Goal: Task Accomplishment & Management: Complete application form

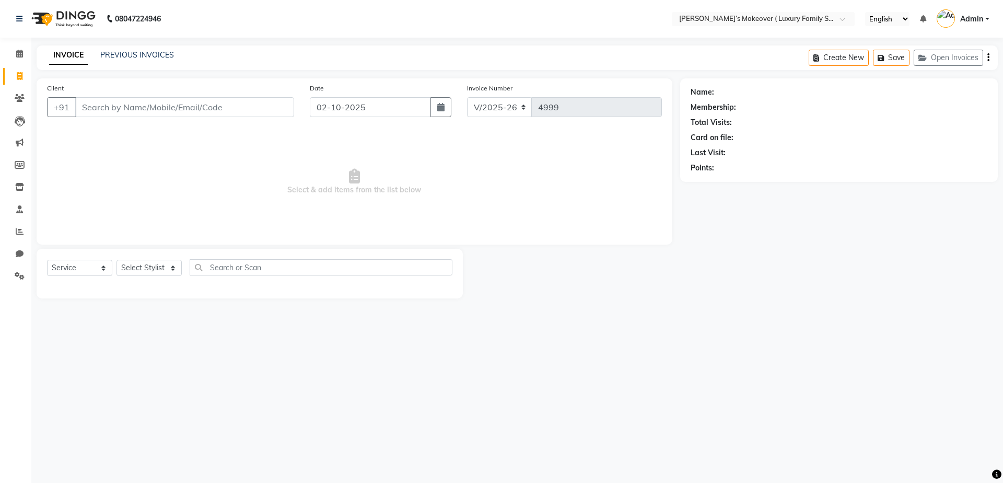
select select "7777"
select select "service"
click at [101, 115] on input "Client" at bounding box center [184, 107] width 219 height 20
type input "8814004966"
click at [261, 112] on span "Add Client" at bounding box center [267, 107] width 41 height 10
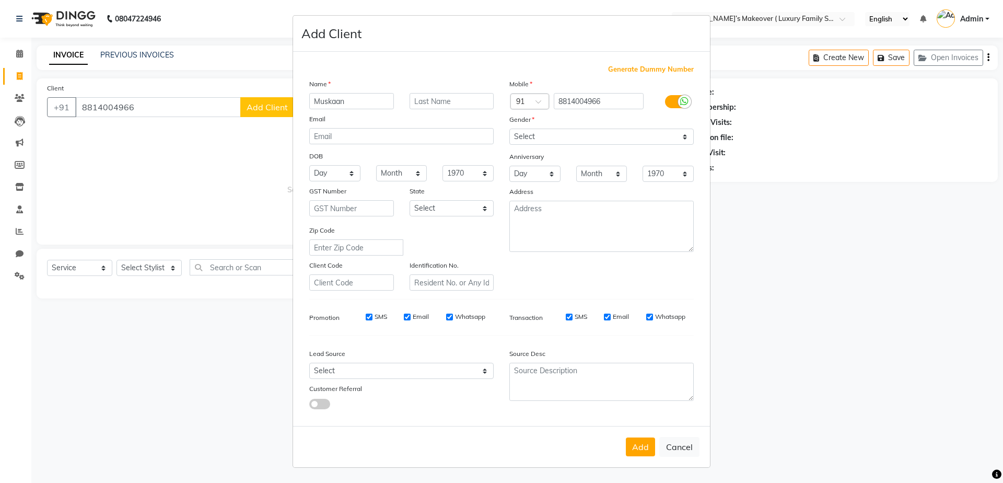
type input "Muskaan"
click at [526, 132] on select "Select [DEMOGRAPHIC_DATA] [DEMOGRAPHIC_DATA] Other Prefer Not To Say" at bounding box center [602, 137] width 184 height 16
select select "[DEMOGRAPHIC_DATA]"
click at [510, 129] on select "Select [DEMOGRAPHIC_DATA] [DEMOGRAPHIC_DATA] Other Prefer Not To Say" at bounding box center [602, 137] width 184 height 16
click at [630, 452] on button "Add" at bounding box center [640, 446] width 29 height 19
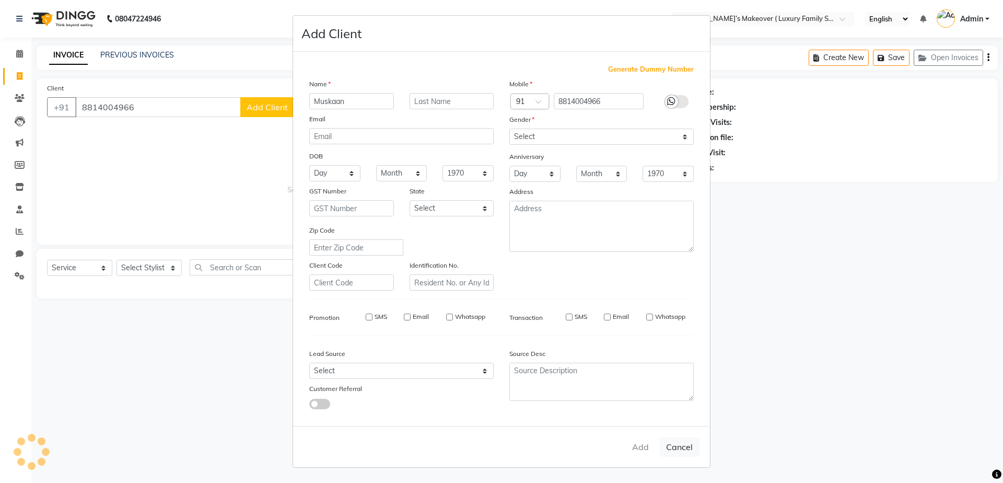
select select
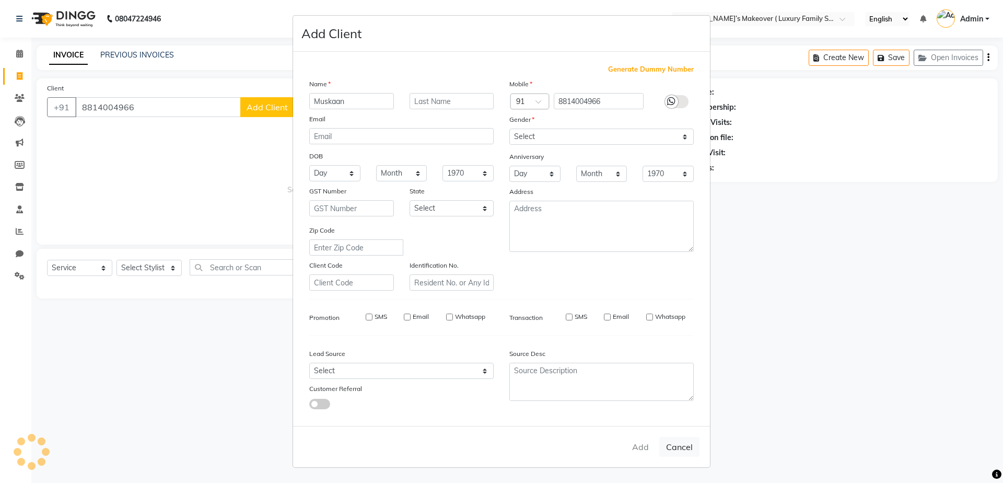
select select
checkbox input "false"
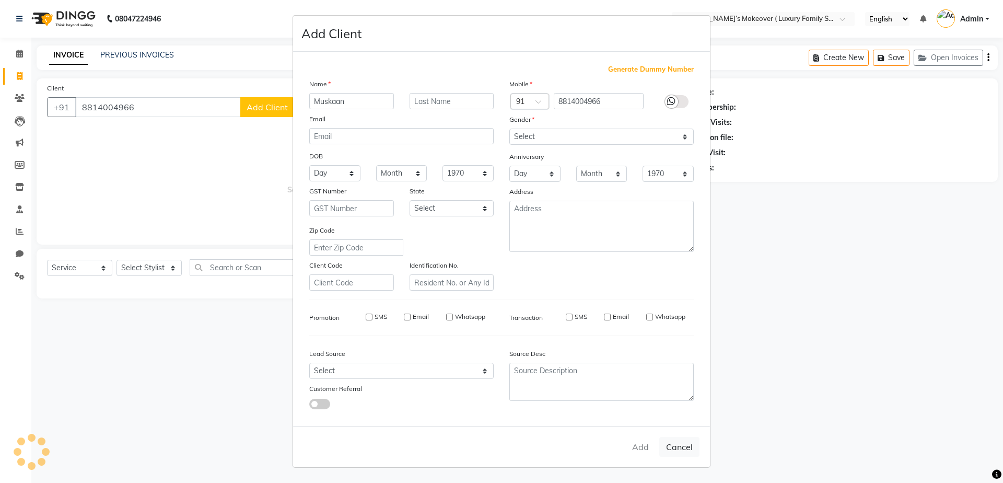
checkbox input "false"
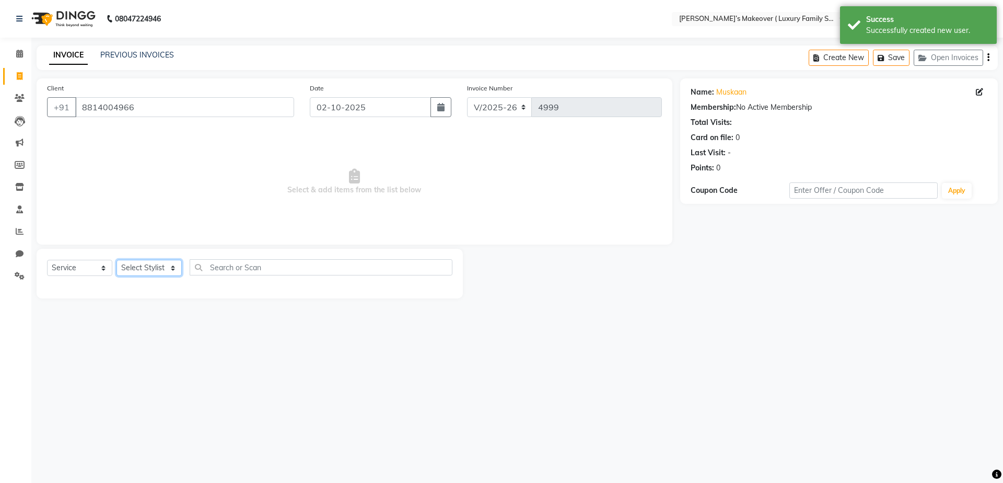
click at [165, 269] on select "Select Stylist [PERSON_NAME] [PERSON_NAME] [PERSON_NAME] [PERSON_NAME] Bhoomi […" at bounding box center [149, 268] width 65 height 16
select select "69518"
click at [117, 260] on select "Select Stylist [PERSON_NAME] [PERSON_NAME] [PERSON_NAME] [PERSON_NAME] Bhoomi […" at bounding box center [149, 268] width 65 height 16
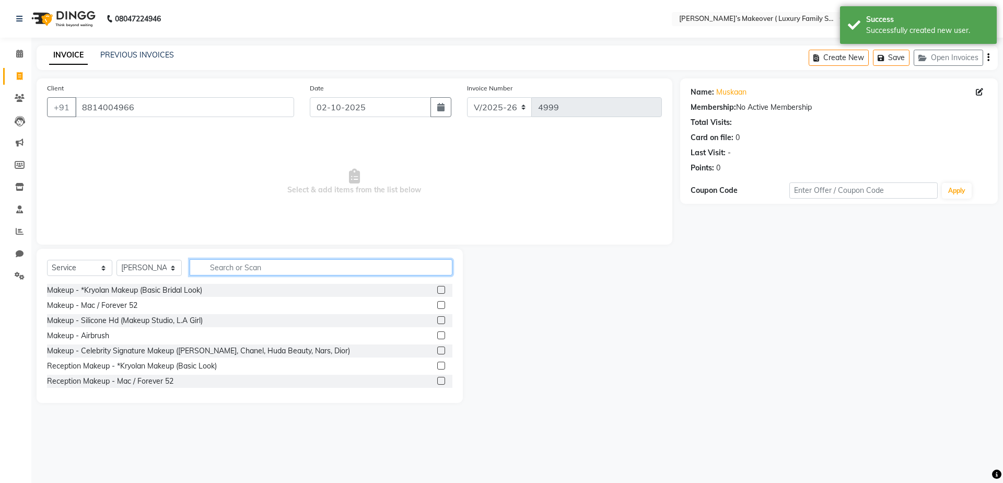
click at [239, 266] on input "text" at bounding box center [321, 267] width 263 height 16
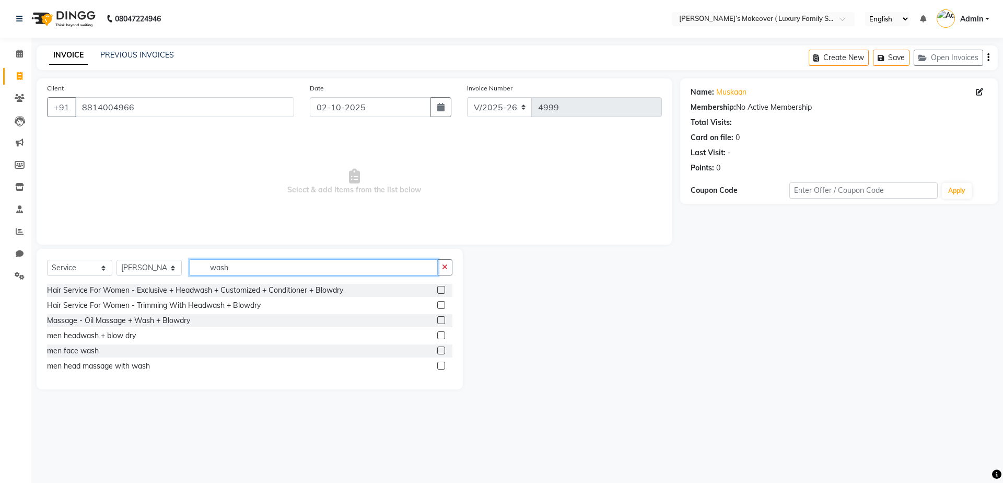
type input "wash"
click at [441, 290] on label at bounding box center [441, 290] width 8 height 8
click at [441, 290] on input "checkbox" at bounding box center [440, 290] width 7 height 7
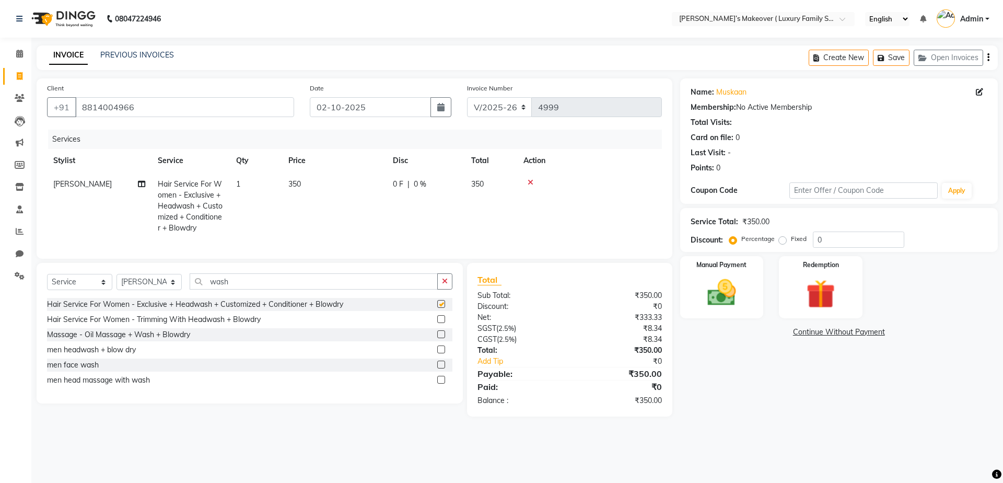
checkbox input "false"
click at [988, 57] on icon "button" at bounding box center [989, 57] width 2 height 1
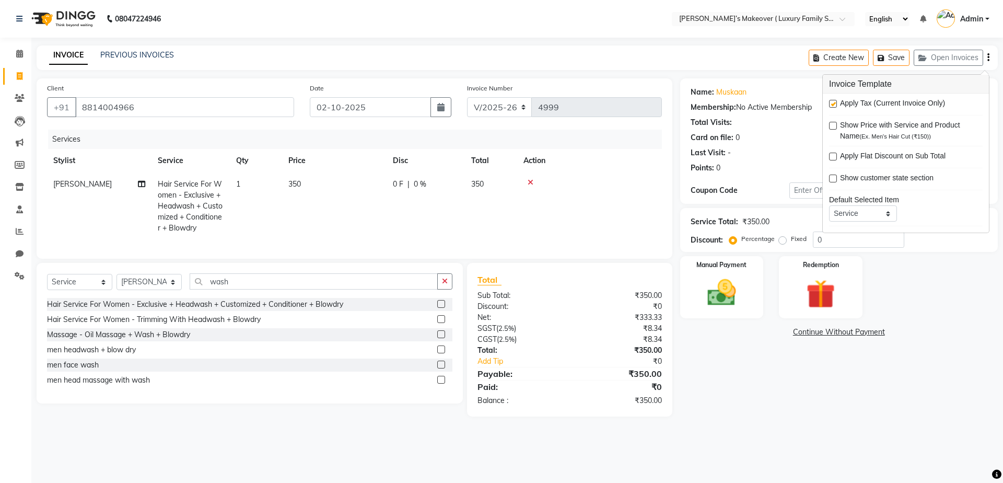
click at [833, 103] on label at bounding box center [833, 104] width 8 height 8
click at [833, 103] on input "checkbox" at bounding box center [832, 104] width 7 height 7
checkbox input "false"
click at [704, 298] on img at bounding box center [722, 292] width 49 height 34
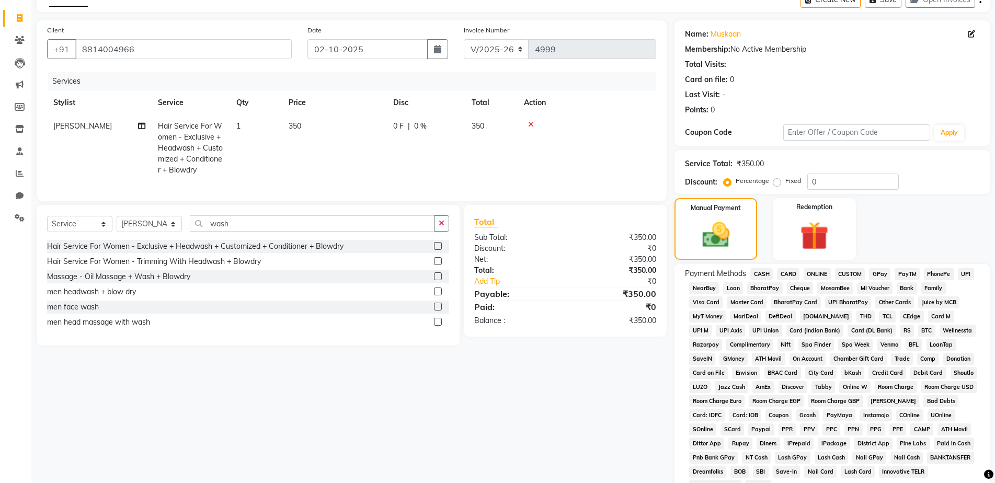
scroll to position [150, 0]
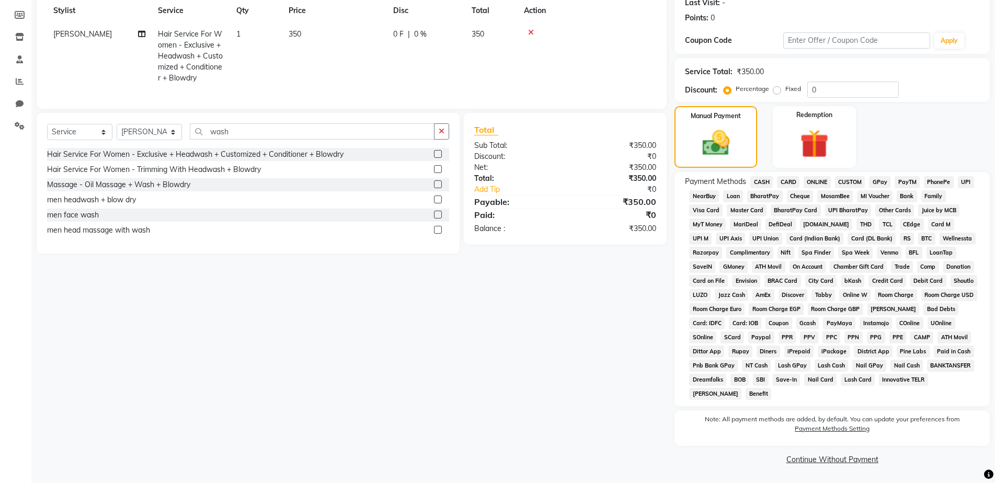
click at [759, 182] on span "CASH" at bounding box center [761, 182] width 22 height 12
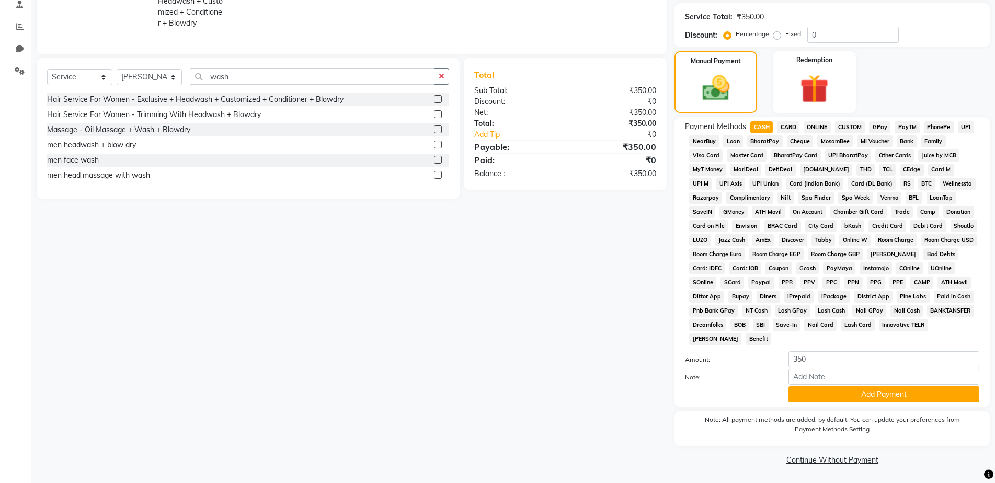
scroll to position [205, 0]
click at [834, 391] on button "Add Payment" at bounding box center [883, 394] width 191 height 16
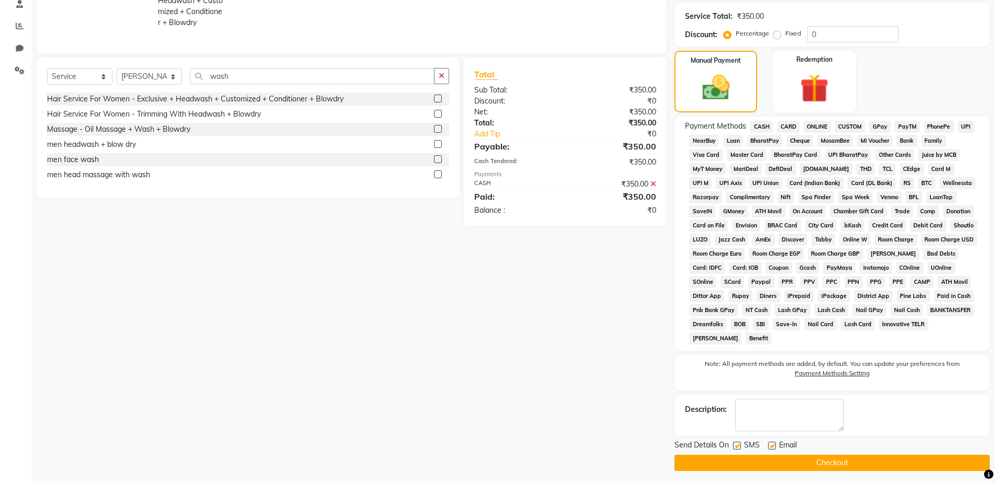
click at [822, 456] on button "Checkout" at bounding box center [831, 463] width 315 height 16
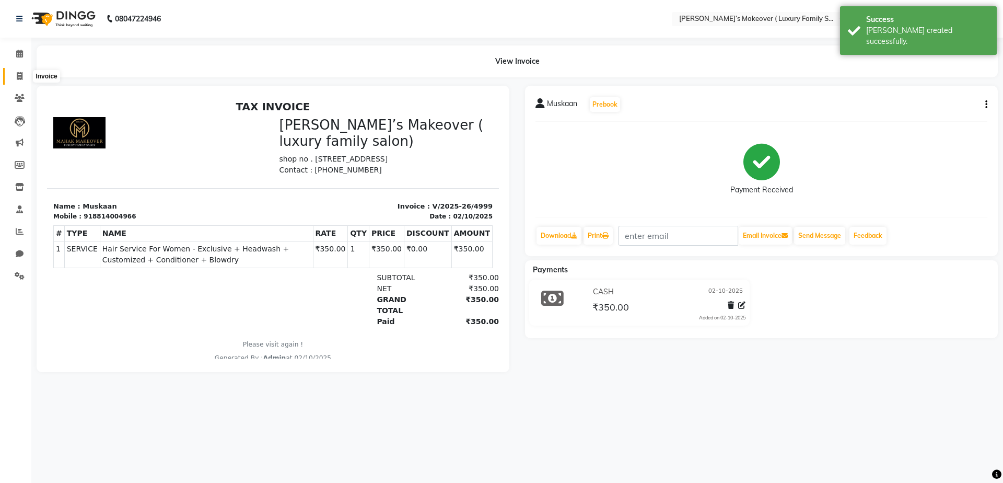
click at [16, 71] on span at bounding box center [19, 77] width 18 height 12
select select "service"
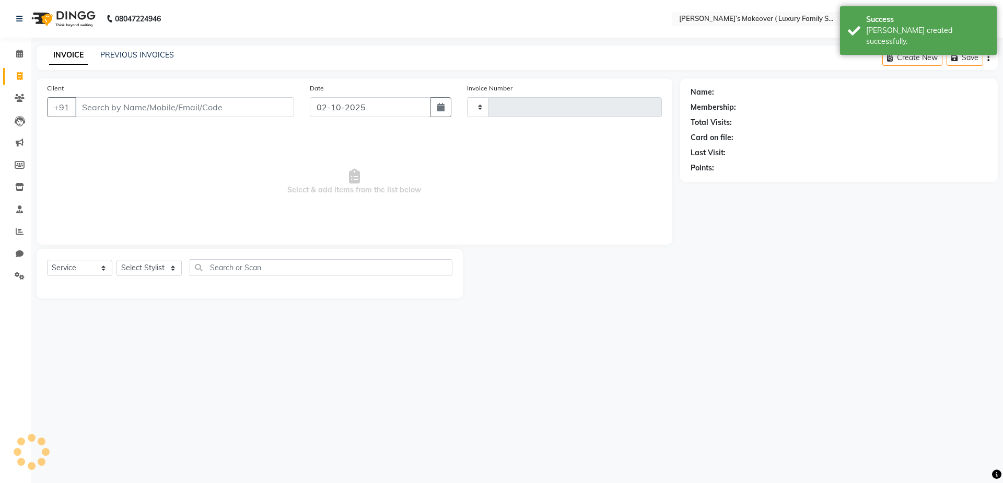
type input "5000"
select select "7777"
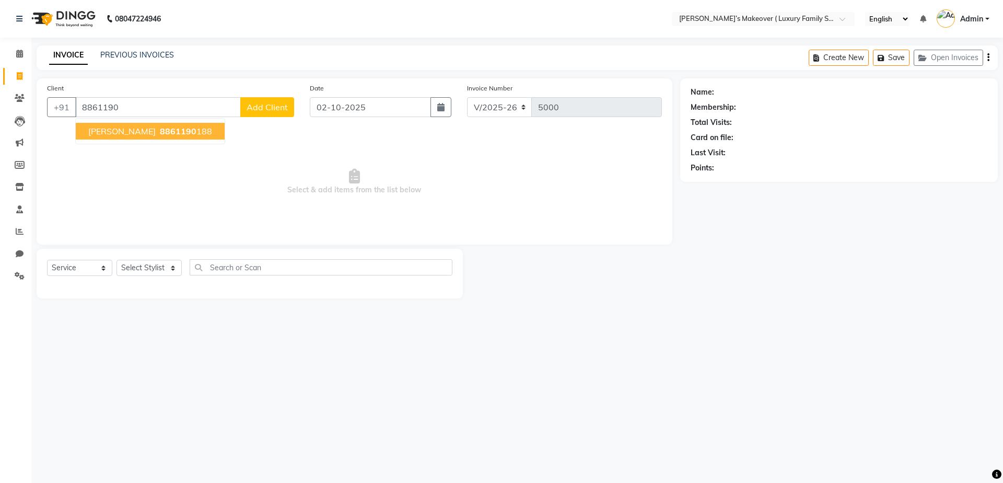
click at [147, 136] on button "[PERSON_NAME] 8861190 188" at bounding box center [150, 131] width 149 height 17
type input "8861190188"
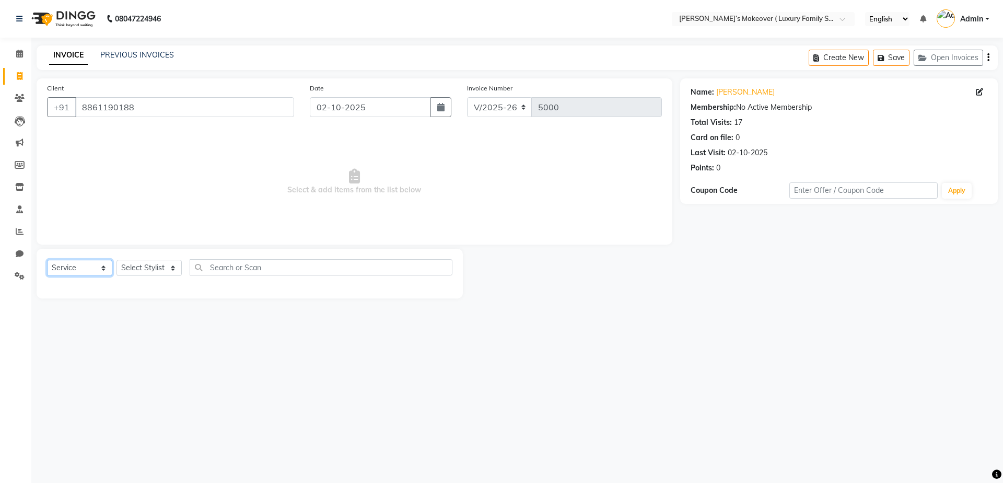
click at [85, 268] on select "Select Service Product Membership Package Voucher Prepaid Gift Card" at bounding box center [79, 268] width 65 height 16
click at [47, 260] on select "Select Service Product Membership Package Voucher Prepaid Gift Card" at bounding box center [79, 268] width 65 height 16
click at [142, 267] on select "Select Stylist [PERSON_NAME] [PERSON_NAME] [PERSON_NAME] [PERSON_NAME] Bhoomi […" at bounding box center [149, 268] width 65 height 16
select select "69500"
click at [117, 260] on select "Select Stylist [PERSON_NAME] [PERSON_NAME] [PERSON_NAME] [PERSON_NAME] Bhoomi […" at bounding box center [149, 268] width 65 height 16
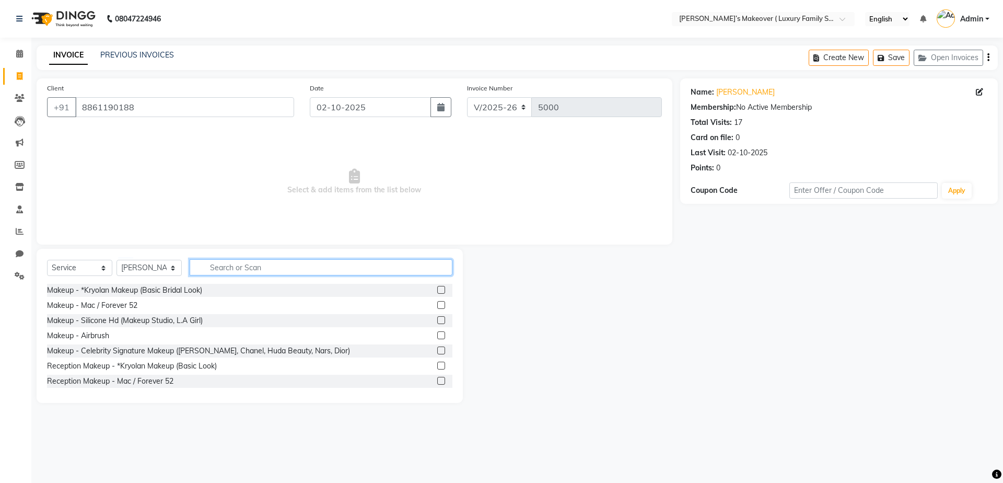
click at [258, 273] on input "text" at bounding box center [321, 267] width 263 height 16
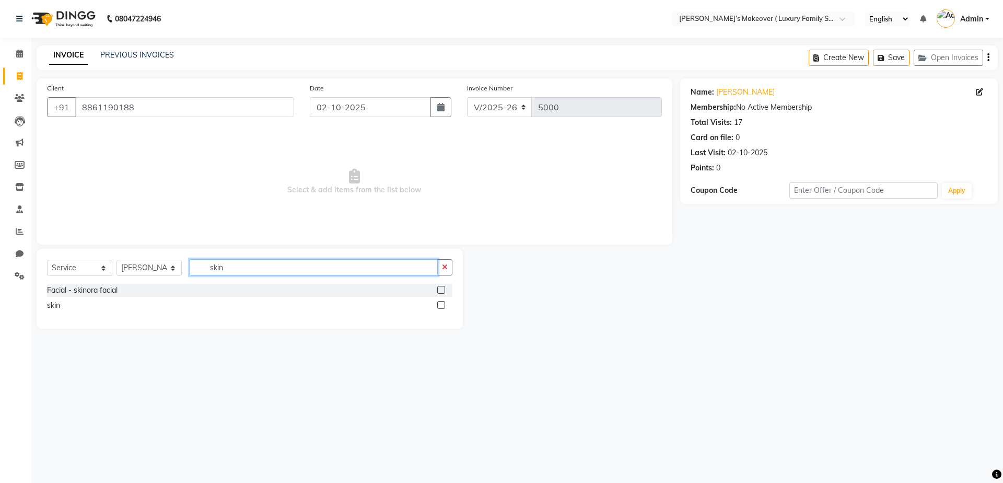
type input "skin"
click at [443, 306] on label at bounding box center [441, 305] width 8 height 8
click at [443, 306] on input "checkbox" at bounding box center [440, 305] width 7 height 7
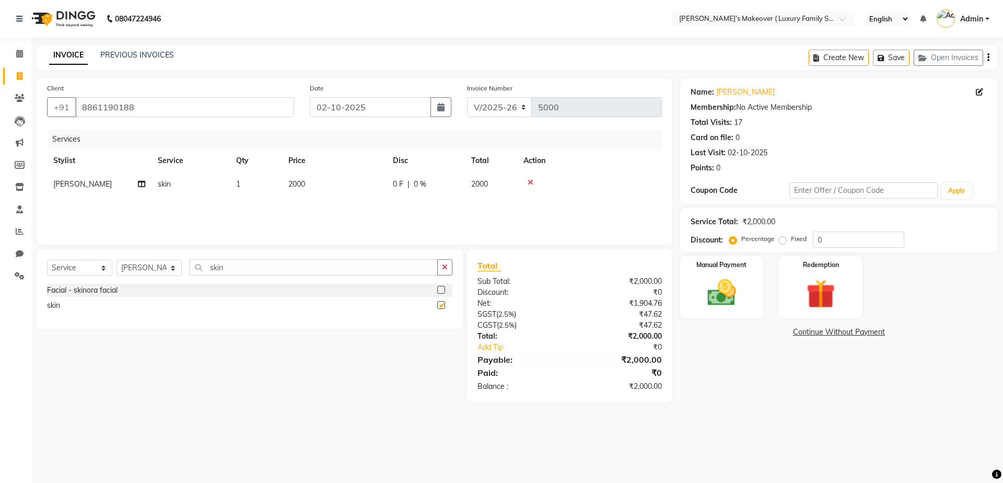
checkbox input "false"
click at [299, 183] on span "2000" at bounding box center [296, 183] width 17 height 9
select select "69500"
click at [384, 187] on input "2000" at bounding box center [384, 187] width 92 height 16
type input "2"
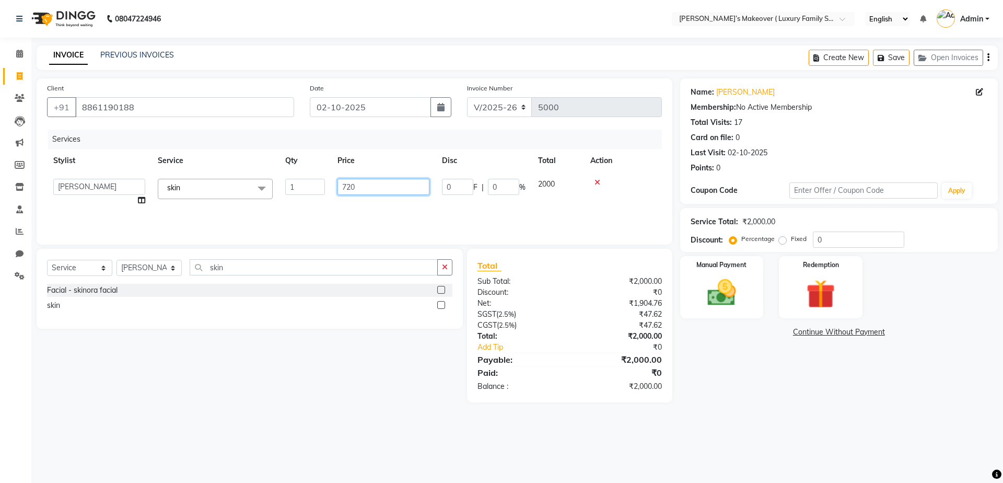
type input "7200"
drag, startPoint x: 988, startPoint y: 58, endPoint x: 994, endPoint y: 58, distance: 6.3
click at [988, 58] on icon "button" at bounding box center [989, 57] width 2 height 1
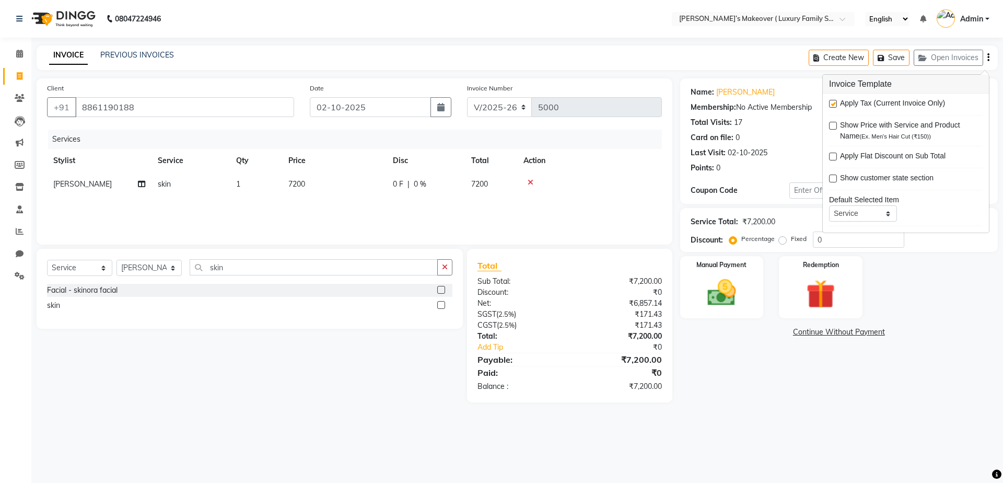
click at [831, 101] on label at bounding box center [833, 104] width 8 height 8
click at [831, 101] on input "checkbox" at bounding box center [832, 104] width 7 height 7
checkbox input "false"
click at [756, 281] on div "Manual Payment" at bounding box center [721, 287] width 87 height 64
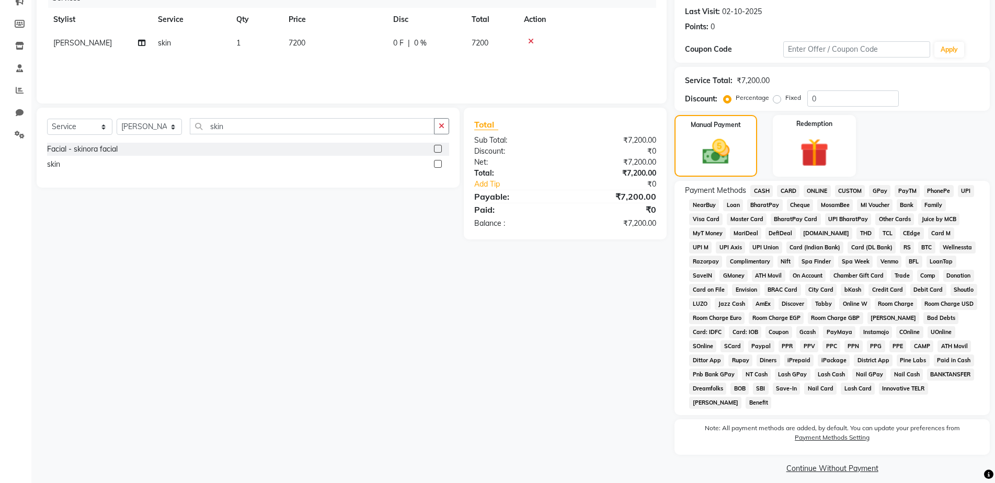
scroll to position [150, 0]
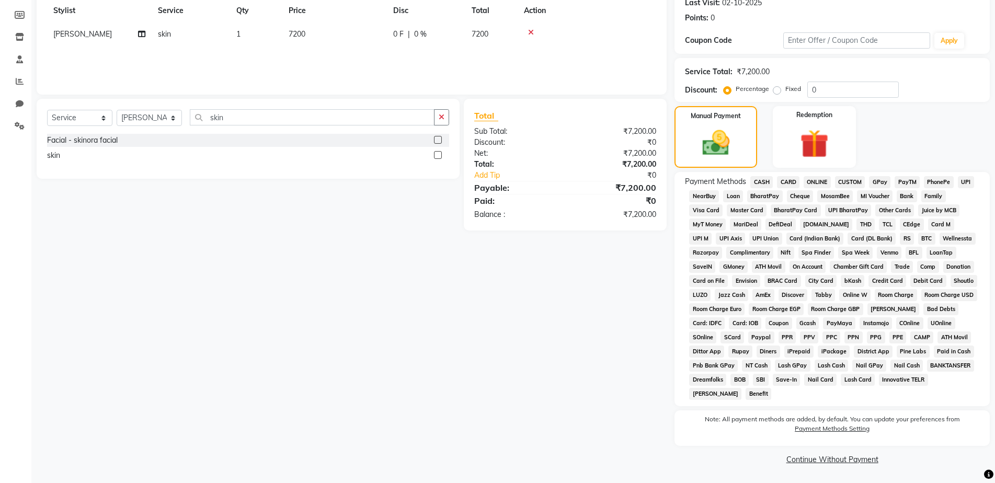
click at [818, 182] on span "ONLINE" at bounding box center [816, 182] width 27 height 12
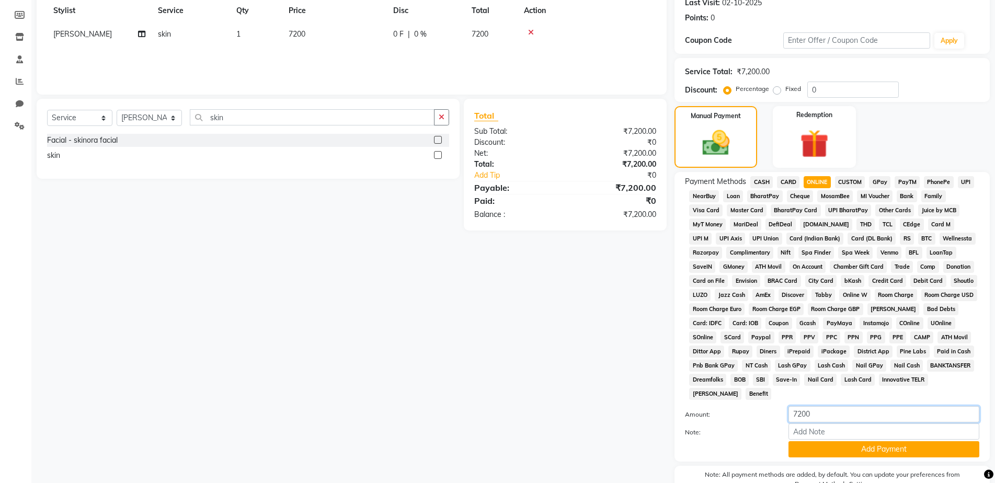
click at [828, 411] on input "7200" at bounding box center [883, 414] width 191 height 16
type input "7"
type input "6600"
click at [843, 441] on button "Add Payment" at bounding box center [883, 449] width 191 height 16
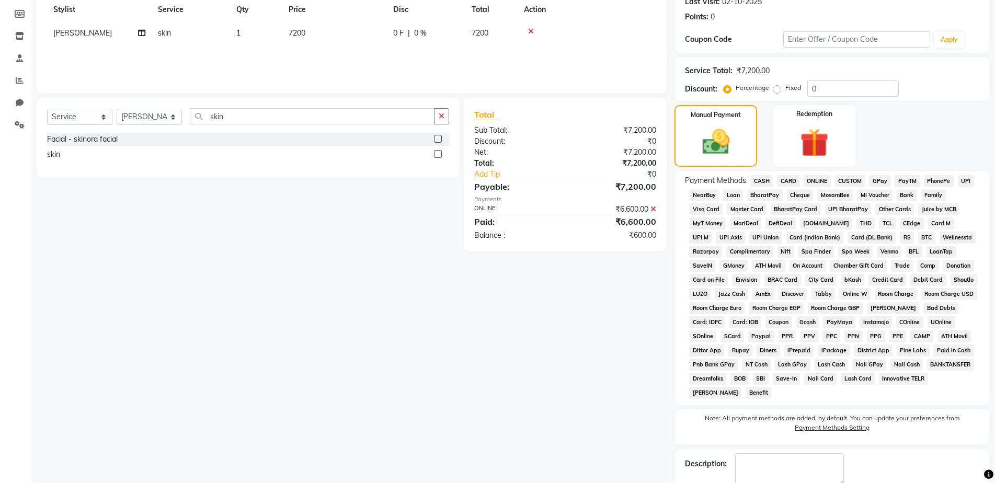
scroll to position [52, 0]
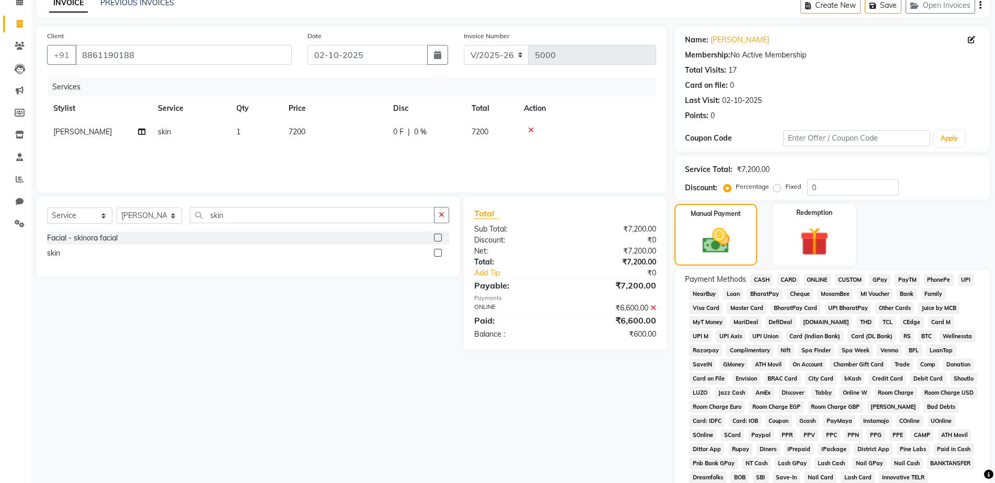
click at [761, 279] on span "CASH" at bounding box center [761, 280] width 22 height 12
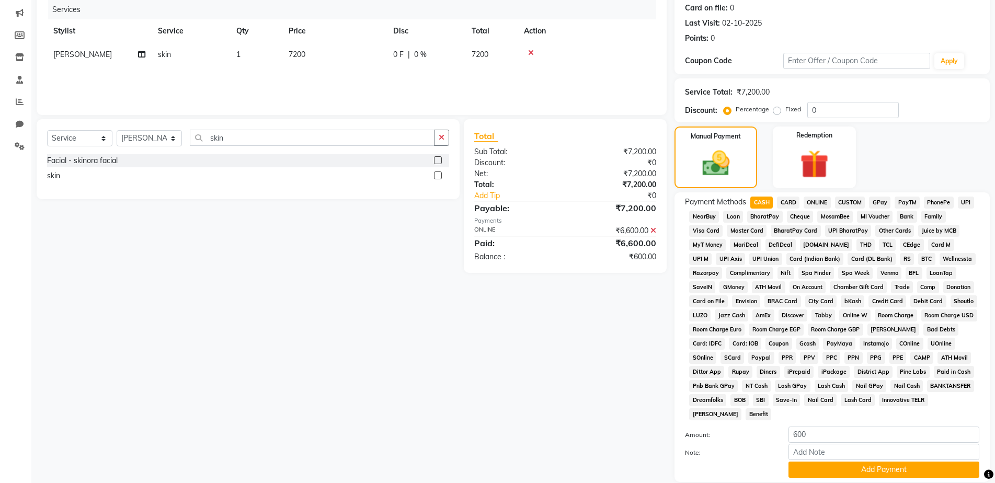
scroll to position [264, 0]
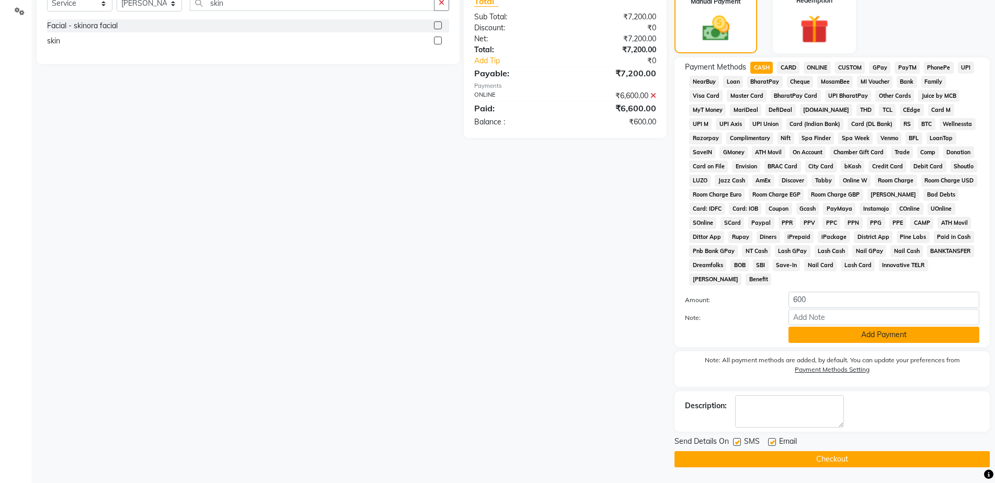
click at [838, 341] on button "Add Payment" at bounding box center [883, 335] width 191 height 16
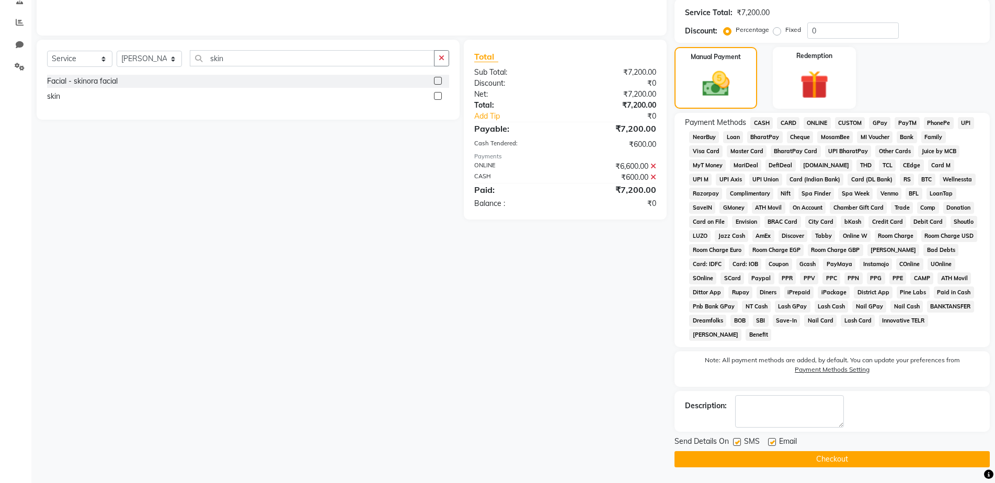
scroll to position [209, 0]
click at [831, 463] on button "Checkout" at bounding box center [831, 459] width 315 height 16
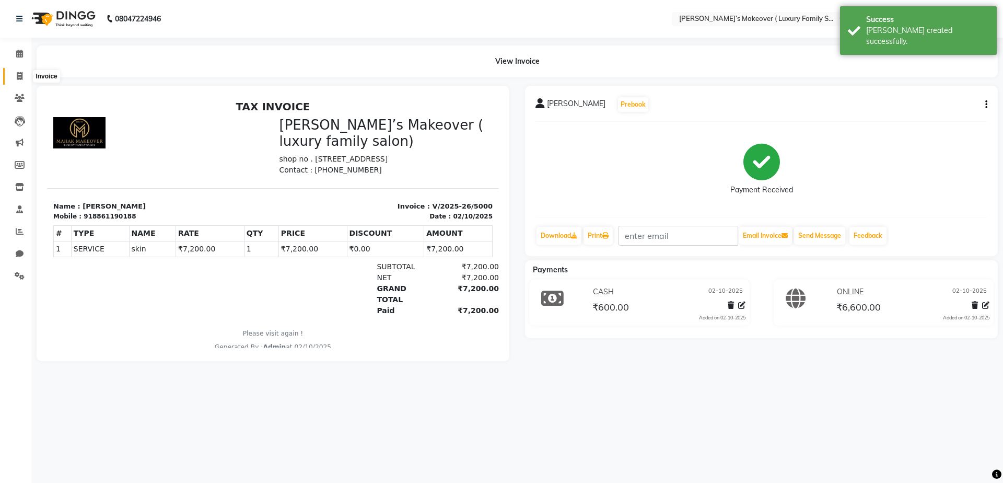
click at [17, 71] on span at bounding box center [19, 77] width 18 height 12
select select "7777"
select select "service"
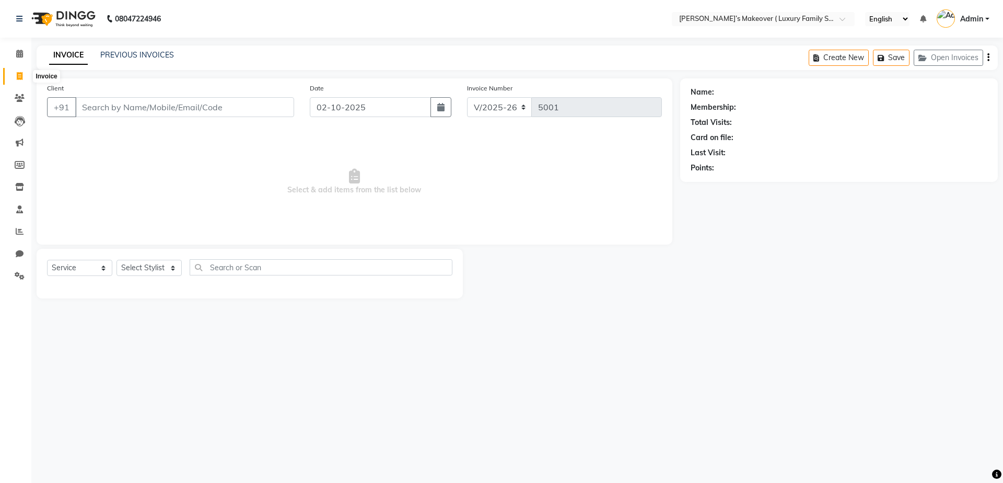
click at [18, 78] on icon at bounding box center [20, 76] width 6 height 8
select select "service"
type input "5001"
select select "7777"
click at [273, 107] on input "Client" at bounding box center [184, 107] width 219 height 20
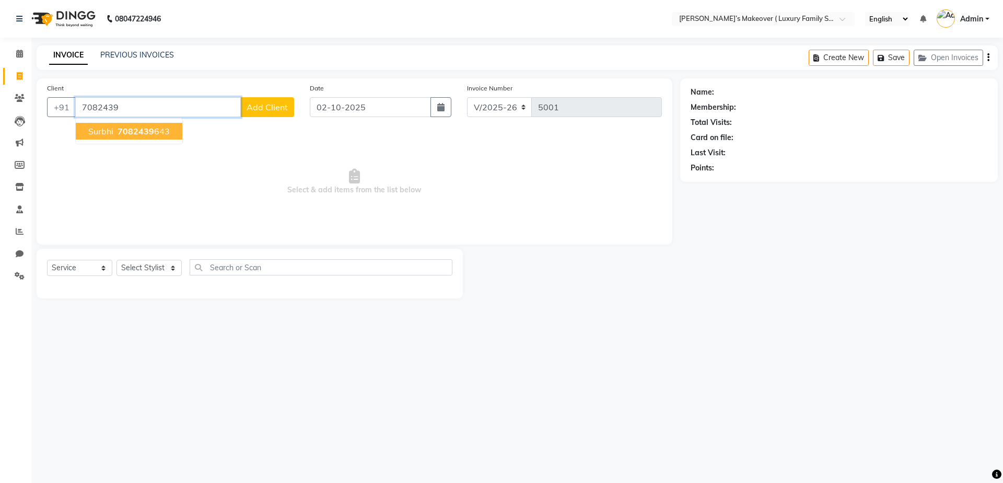
click at [153, 137] on button "[PERSON_NAME] 7082439 643" at bounding box center [129, 131] width 107 height 17
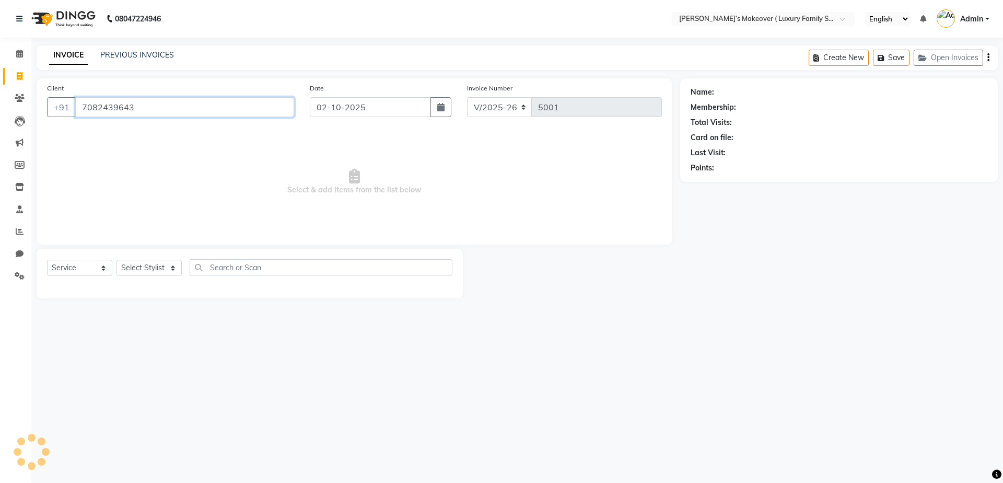
type input "7082439643"
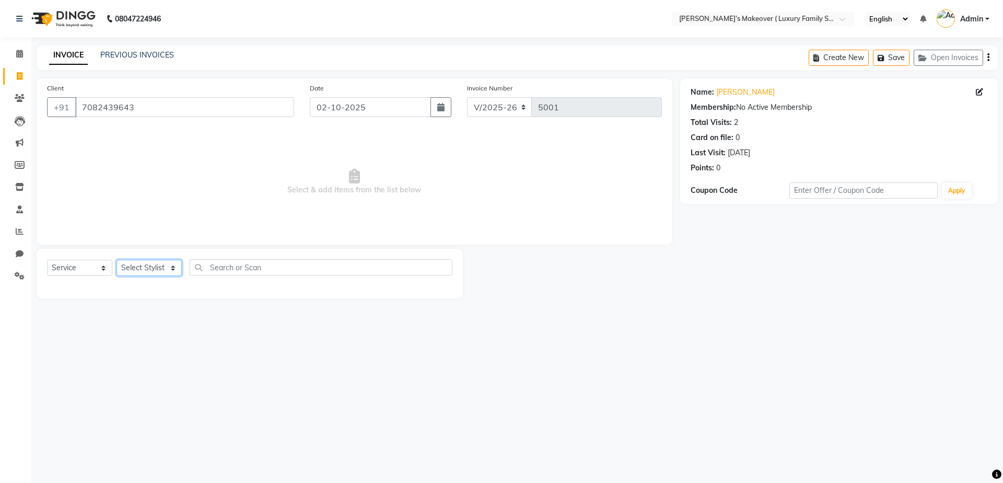
click at [177, 265] on select "Select Stylist [PERSON_NAME] [PERSON_NAME] [PERSON_NAME] [PERSON_NAME] Bhoomi […" at bounding box center [149, 268] width 65 height 16
select select "69518"
click at [117, 260] on select "Select Stylist [PERSON_NAME] [PERSON_NAME] [PERSON_NAME] [PERSON_NAME] Bhoomi […" at bounding box center [149, 268] width 65 height 16
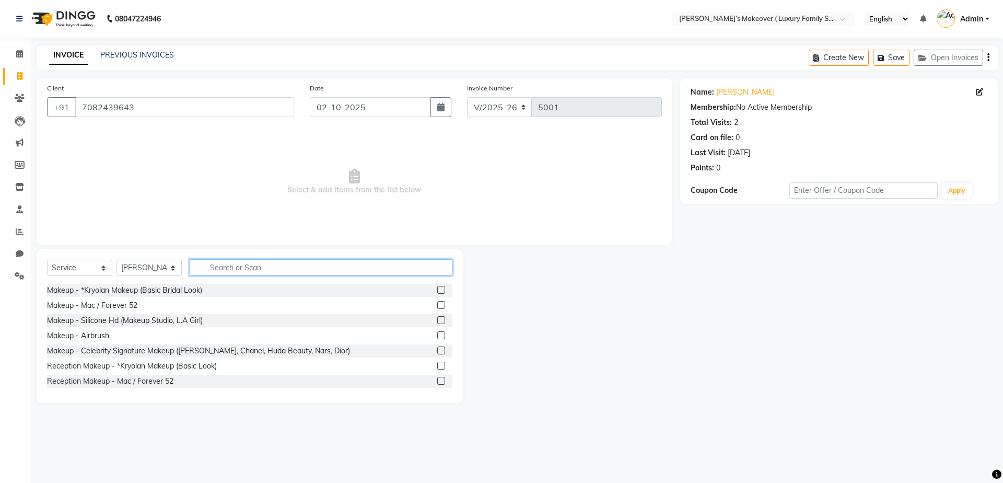
click at [248, 270] on input "text" at bounding box center [321, 267] width 263 height 16
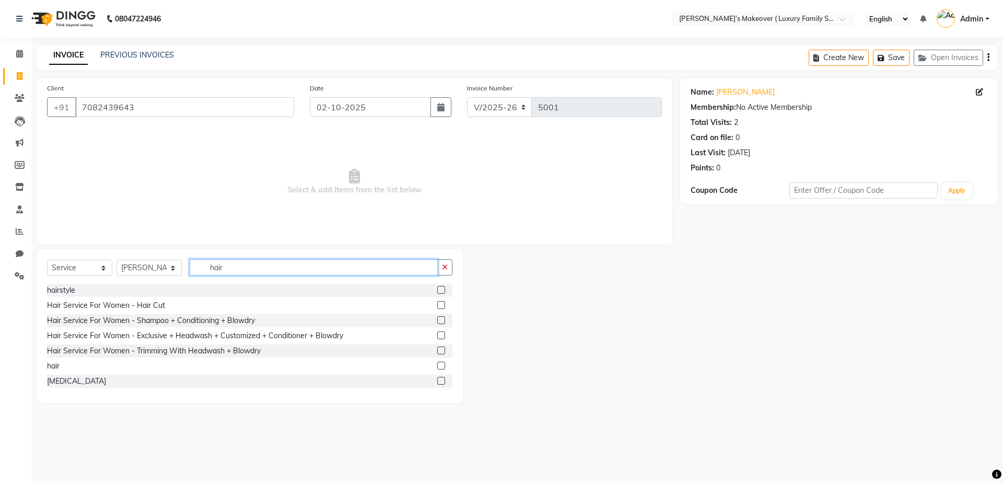
type input "hair"
click at [437, 364] on label at bounding box center [441, 366] width 8 height 8
click at [437, 364] on input "checkbox" at bounding box center [440, 366] width 7 height 7
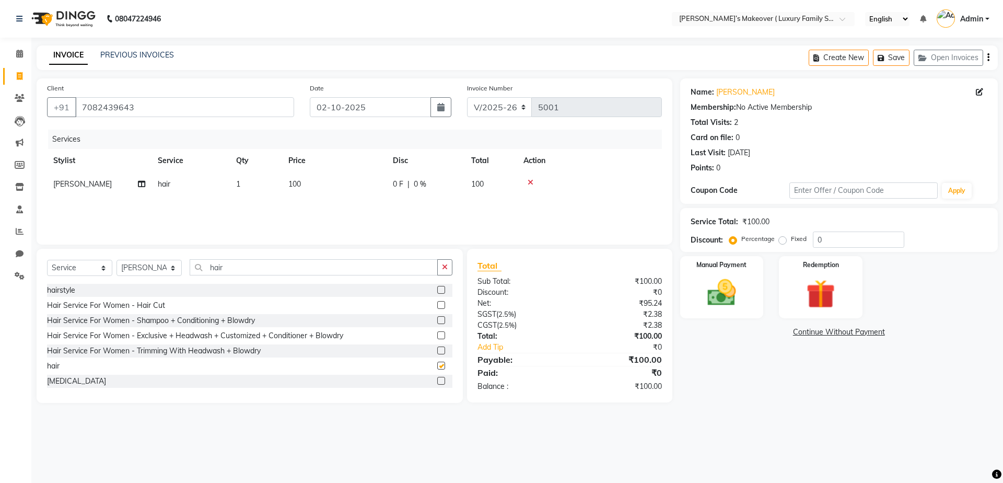
checkbox input "false"
click at [988, 57] on button "button" at bounding box center [989, 57] width 2 height 25
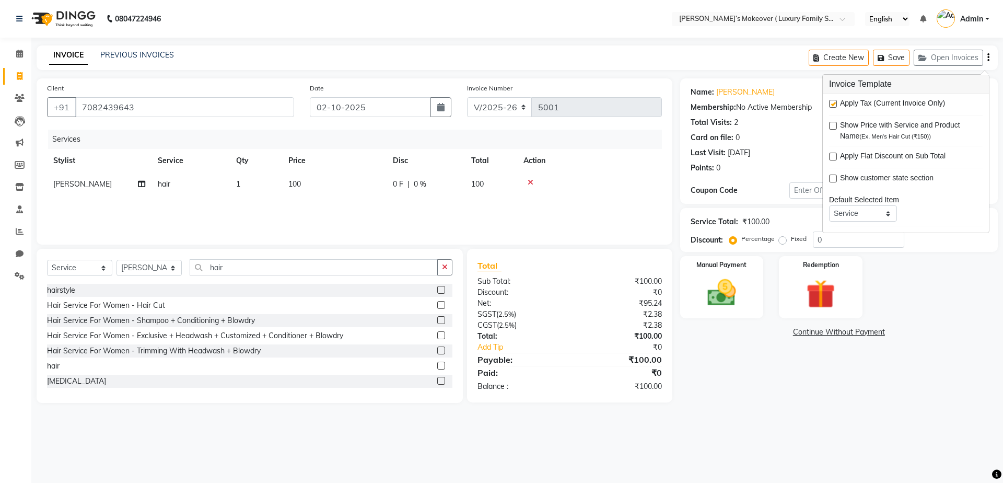
click at [834, 103] on label at bounding box center [833, 104] width 8 height 8
click at [834, 103] on input "checkbox" at bounding box center [832, 104] width 7 height 7
checkbox input "false"
click at [747, 282] on div "Manual Payment" at bounding box center [721, 287] width 87 height 64
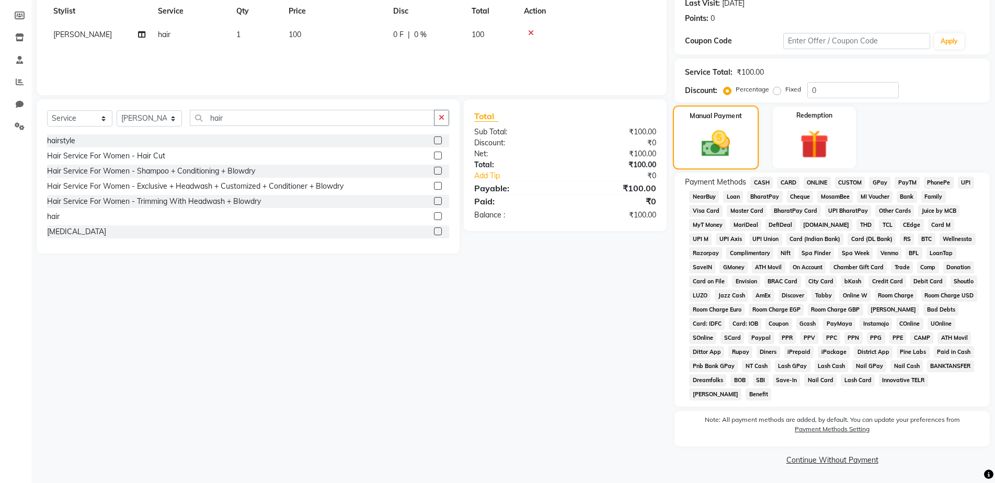
scroll to position [150, 0]
click at [782, 181] on span "CARD" at bounding box center [788, 182] width 22 height 12
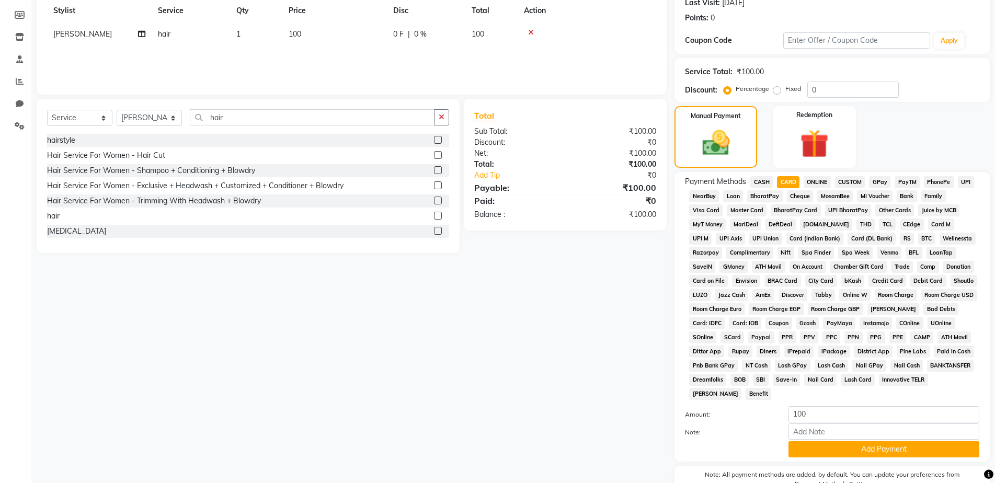
click at [821, 178] on span "ONLINE" at bounding box center [816, 182] width 27 height 12
click at [825, 460] on div "Payment Methods CASH CARD ONLINE CUSTOM GPay PayTM PhonePe UPI NearBuy Loan Bha…" at bounding box center [831, 317] width 315 height 290
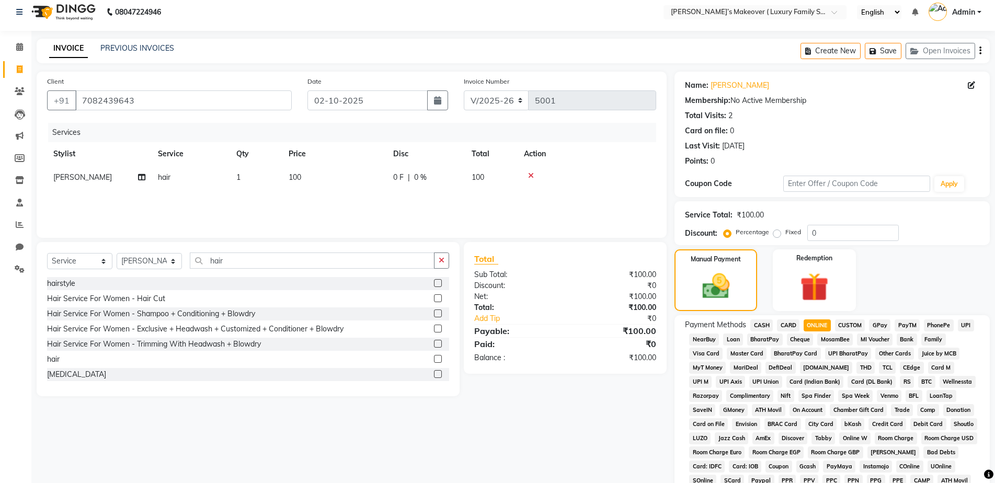
scroll to position [0, 0]
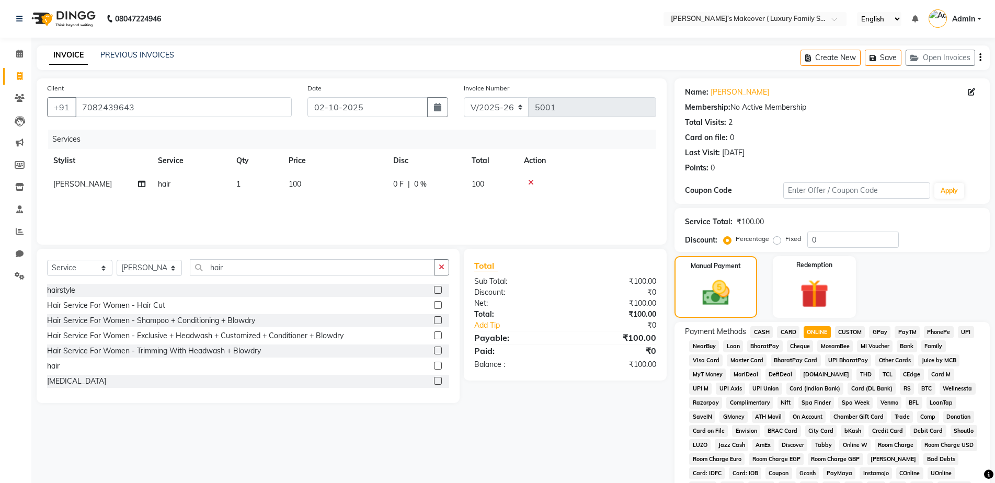
click at [300, 180] on span "100" at bounding box center [294, 183] width 13 height 9
select select "69518"
click at [402, 214] on div "Services Stylist Service Qty Price Disc Total Action [PERSON_NAME] [PERSON_NAME…" at bounding box center [351, 182] width 609 height 105
click at [393, 191] on input "100" at bounding box center [384, 187] width 92 height 16
type input "1"
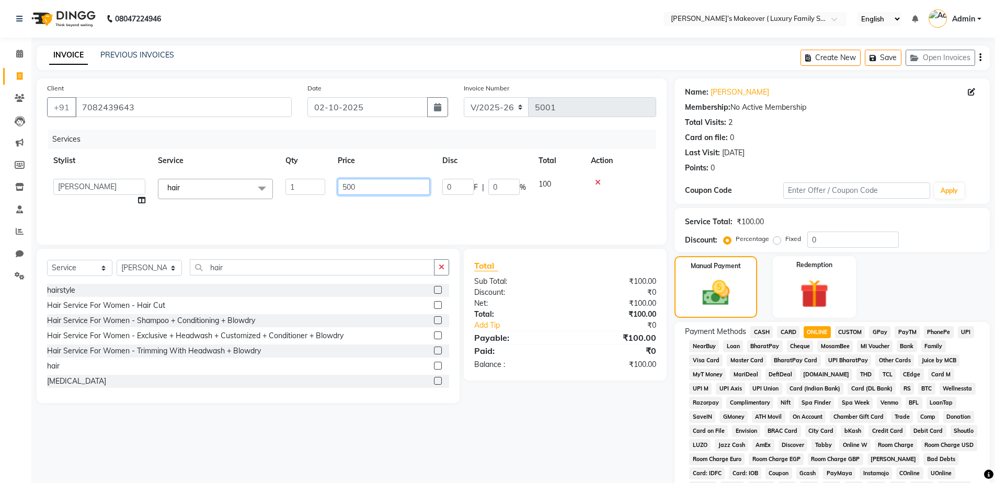
type input "5000"
click at [979, 55] on button "button" at bounding box center [980, 57] width 2 height 25
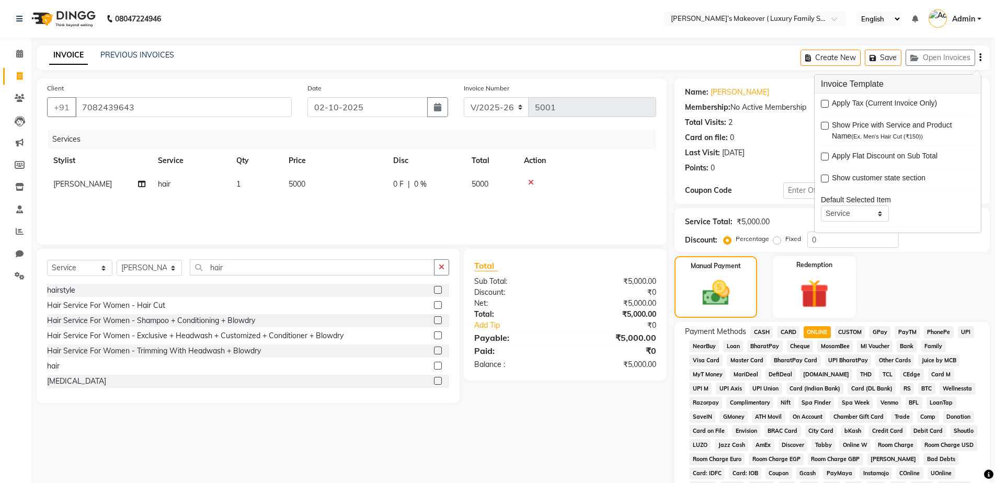
click at [905, 291] on div "Manual Payment Redemption" at bounding box center [831, 287] width 331 height 62
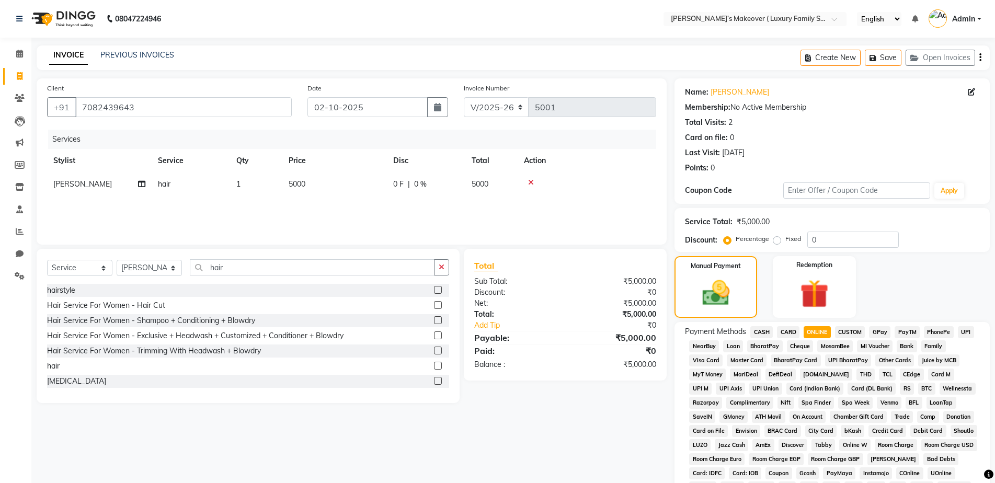
scroll to position [205, 0]
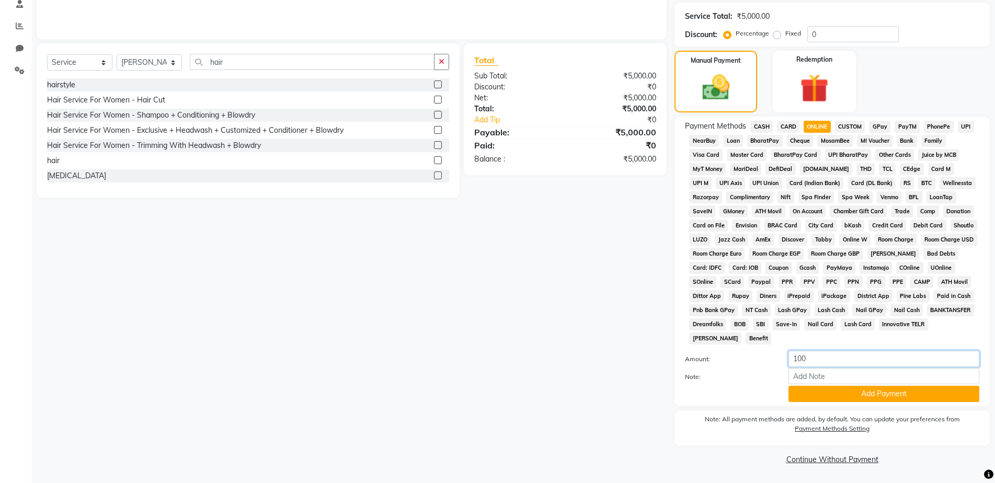
click at [813, 363] on input "100" at bounding box center [883, 359] width 191 height 16
type input "1"
type input "5000"
click at [818, 391] on button "Add Payment" at bounding box center [883, 394] width 191 height 16
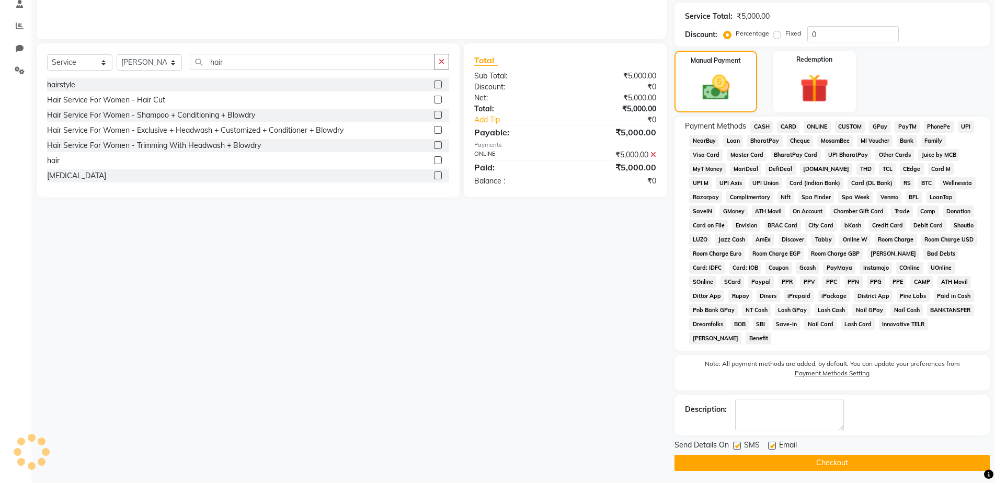
scroll to position [209, 0]
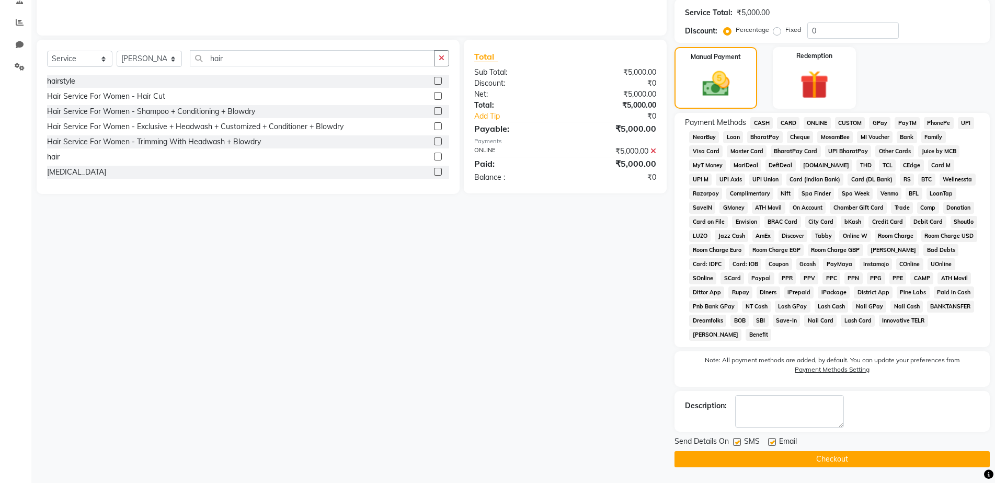
click at [827, 460] on button "Checkout" at bounding box center [831, 459] width 315 height 16
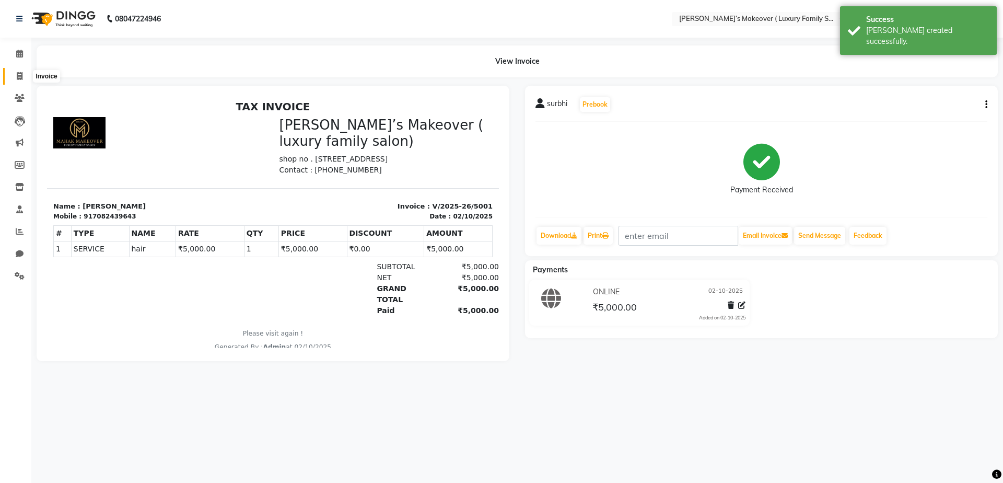
click at [18, 75] on icon at bounding box center [20, 76] width 6 height 8
select select "7777"
select select "service"
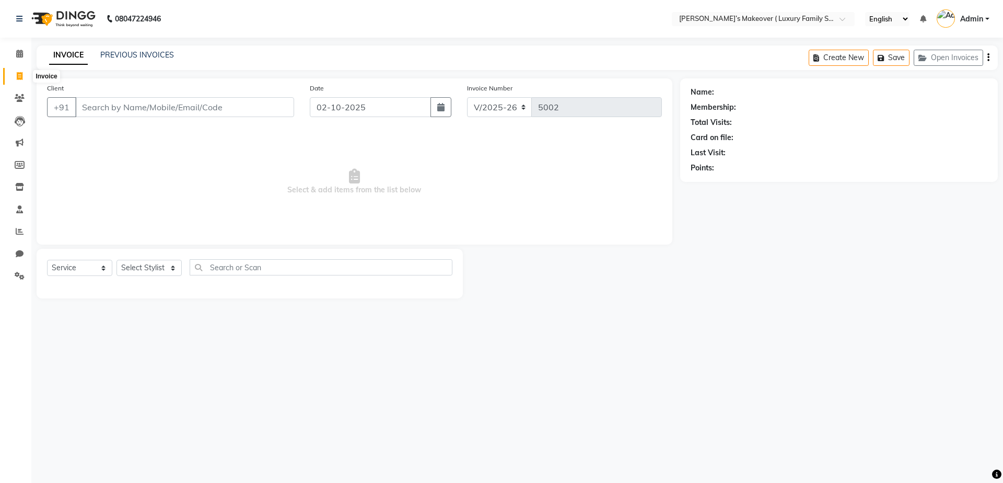
click at [20, 75] on icon at bounding box center [20, 76] width 6 height 8
select select "service"
select select "7777"
type input "5002"
click at [22, 190] on icon at bounding box center [19, 187] width 9 height 8
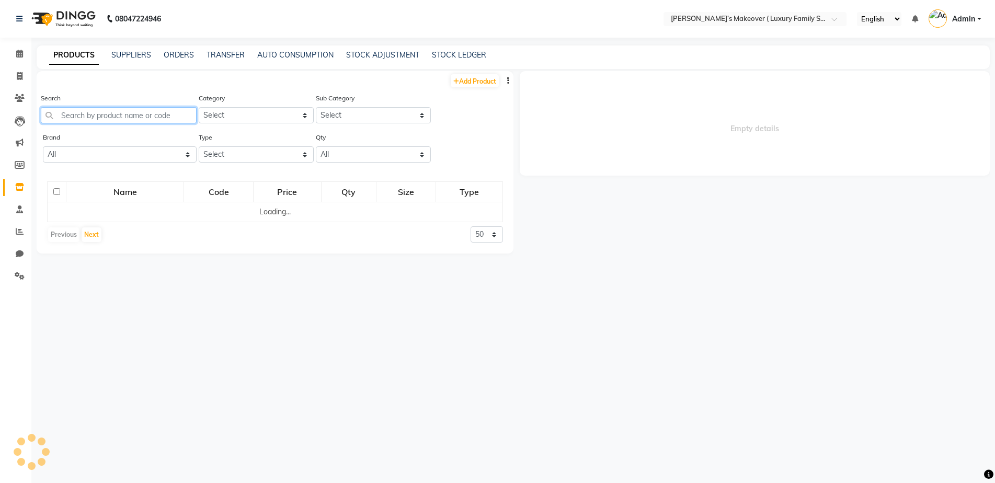
click at [154, 112] on input "text" at bounding box center [119, 115] width 156 height 16
select select
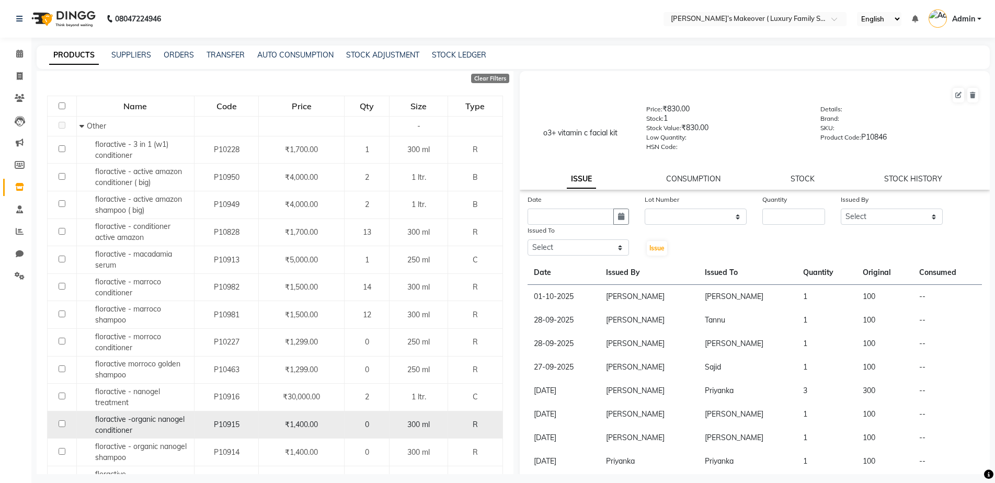
scroll to position [168, 0]
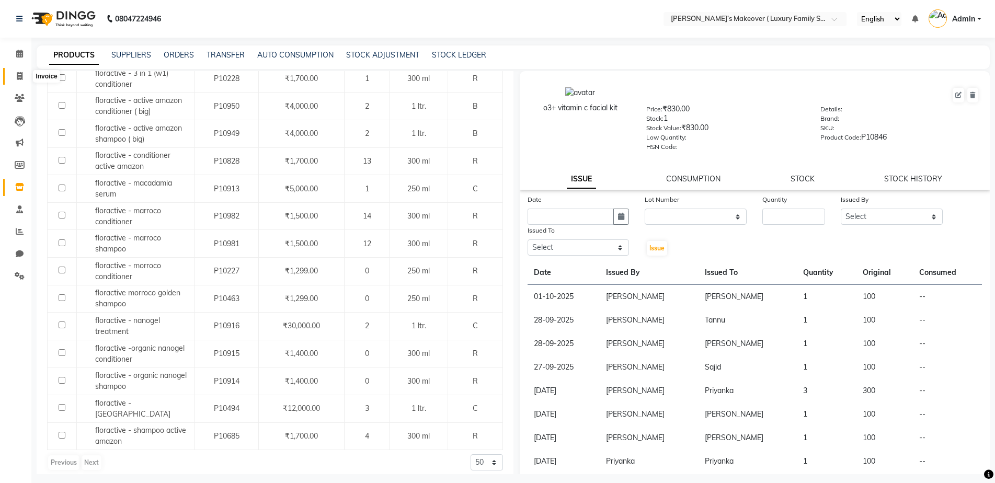
type input "flora"
click at [19, 75] on icon at bounding box center [20, 76] width 6 height 8
select select "service"
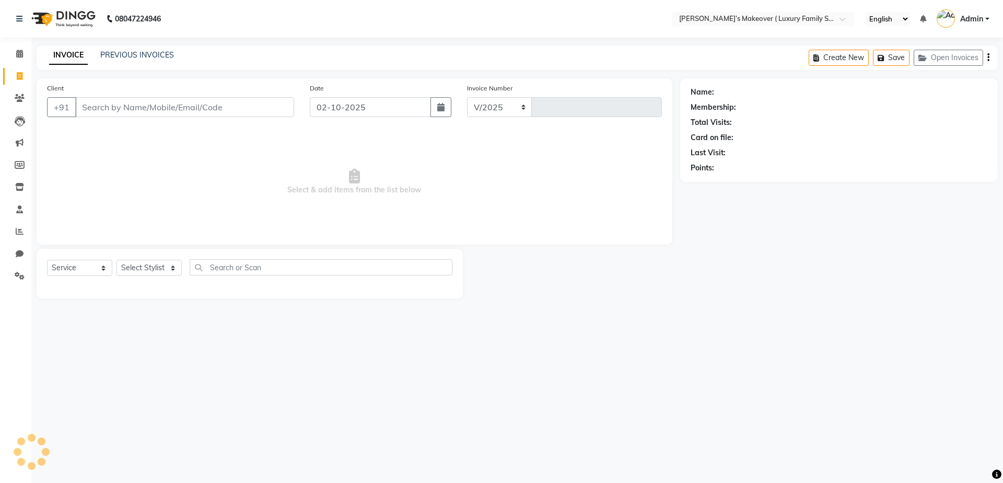
select select "7777"
type input "5002"
click at [219, 111] on input "Client" at bounding box center [184, 107] width 219 height 20
type input "8708021439"
click at [258, 102] on span "Add Client" at bounding box center [267, 107] width 41 height 10
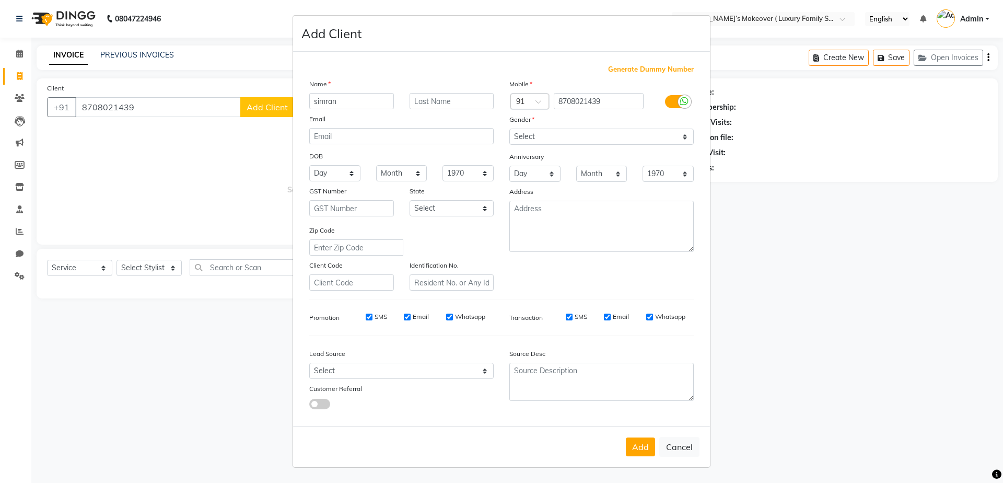
type input "simran"
click at [555, 140] on select "Select [DEMOGRAPHIC_DATA] [DEMOGRAPHIC_DATA] Other Prefer Not To Say" at bounding box center [602, 137] width 184 height 16
select select "[DEMOGRAPHIC_DATA]"
click at [510, 129] on select "Select [DEMOGRAPHIC_DATA] [DEMOGRAPHIC_DATA] Other Prefer Not To Say" at bounding box center [602, 137] width 184 height 16
click at [631, 453] on button "Add" at bounding box center [640, 446] width 29 height 19
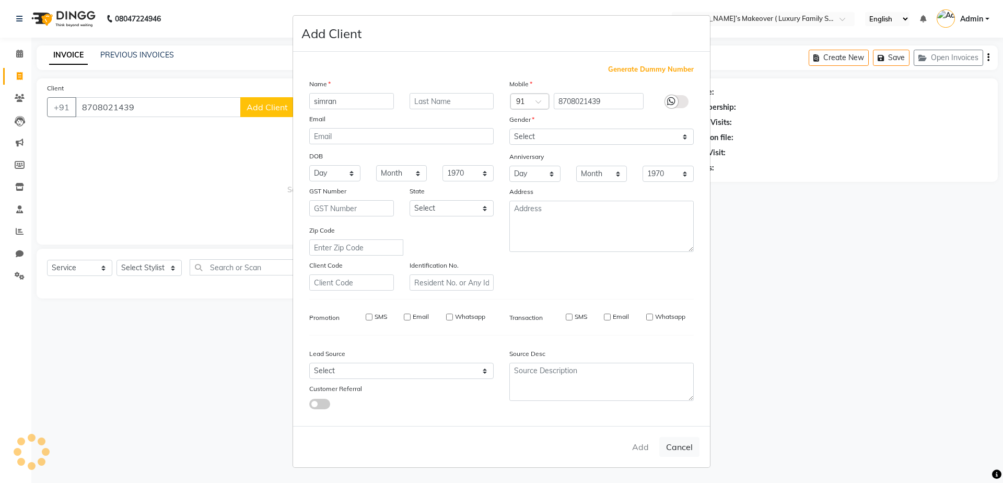
select select
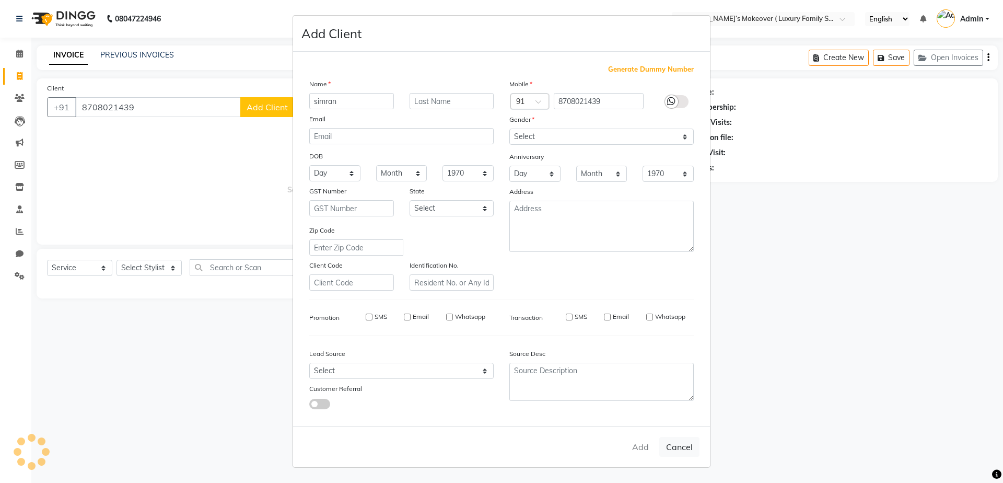
select select
checkbox input "false"
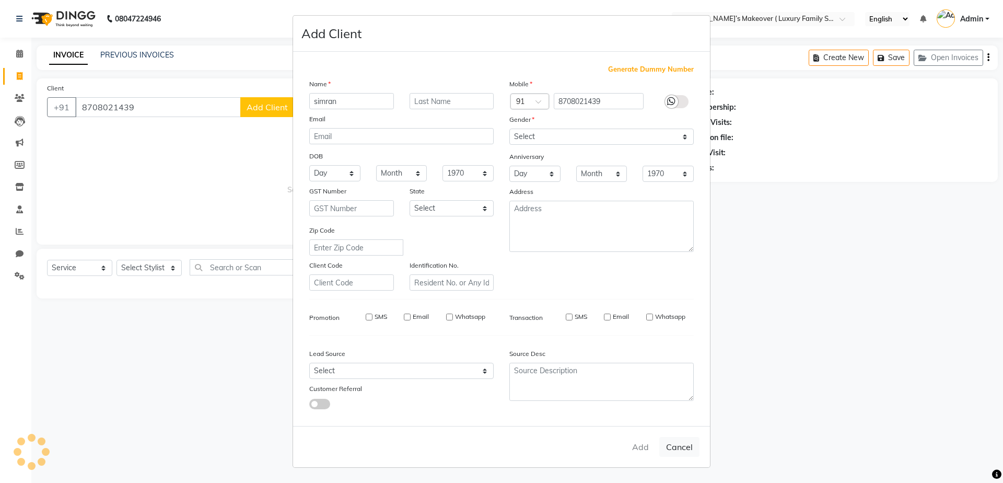
checkbox input "false"
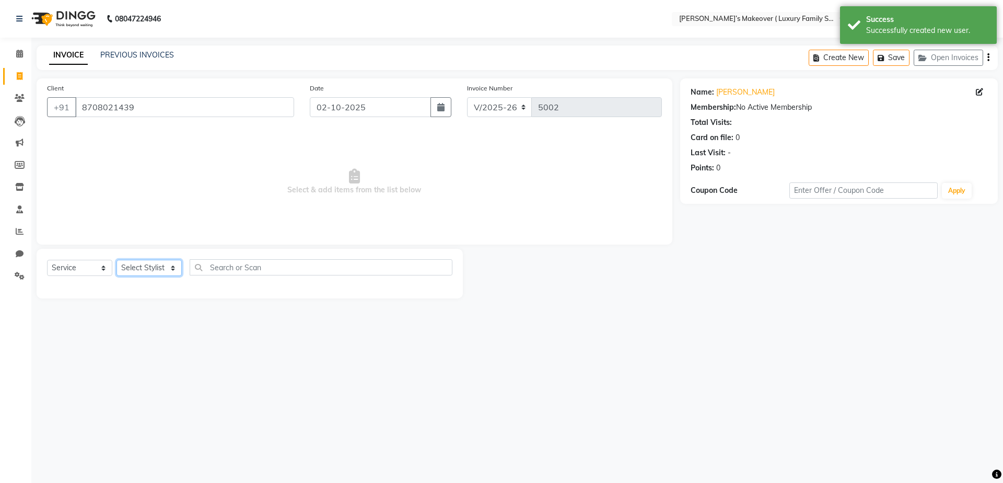
click at [129, 265] on select "Select Stylist [PERSON_NAME] [PERSON_NAME] [PERSON_NAME] [PERSON_NAME] Bhoomi […" at bounding box center [149, 268] width 65 height 16
select select "69523"
click at [117, 260] on select "Select Stylist [PERSON_NAME] [PERSON_NAME] [PERSON_NAME] [PERSON_NAME] Bhoomi […" at bounding box center [149, 268] width 65 height 16
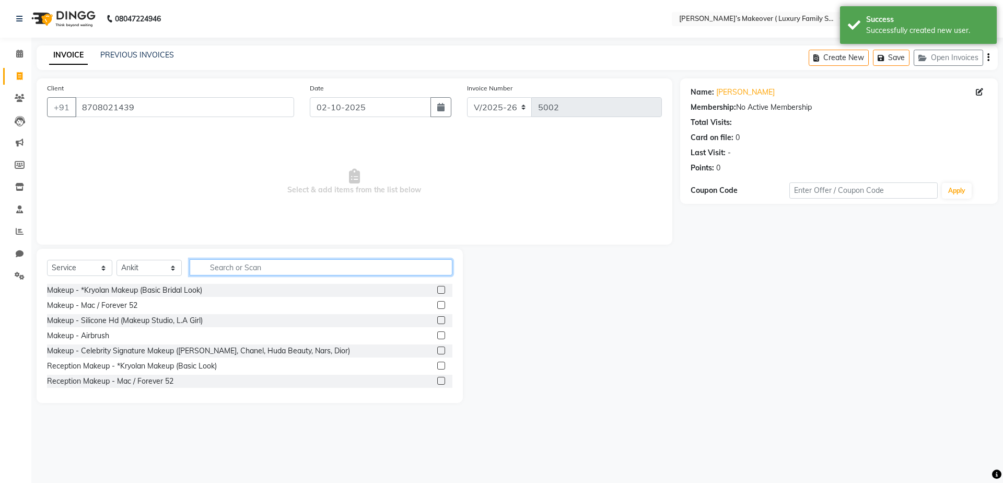
click at [228, 266] on input "text" at bounding box center [321, 267] width 263 height 16
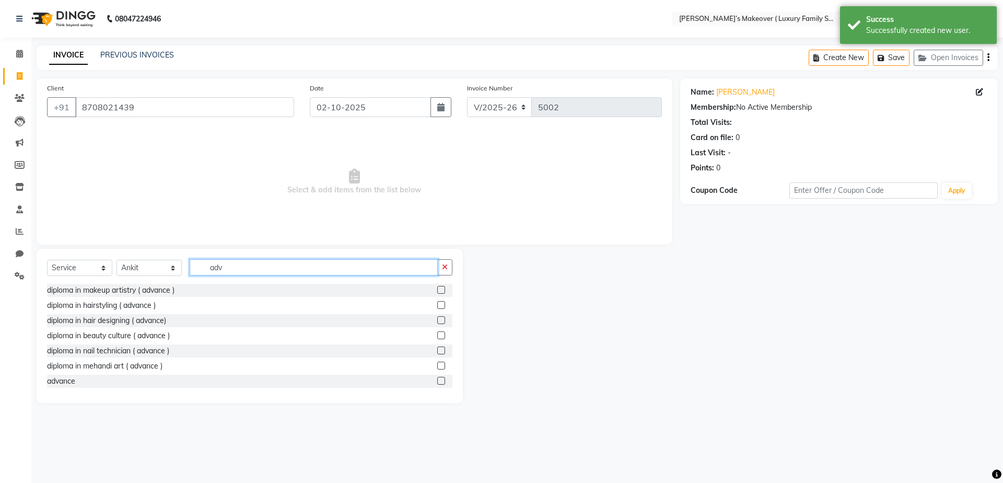
type input "adv"
click at [437, 379] on label at bounding box center [441, 381] width 8 height 8
click at [437, 379] on input "checkbox" at bounding box center [440, 381] width 7 height 7
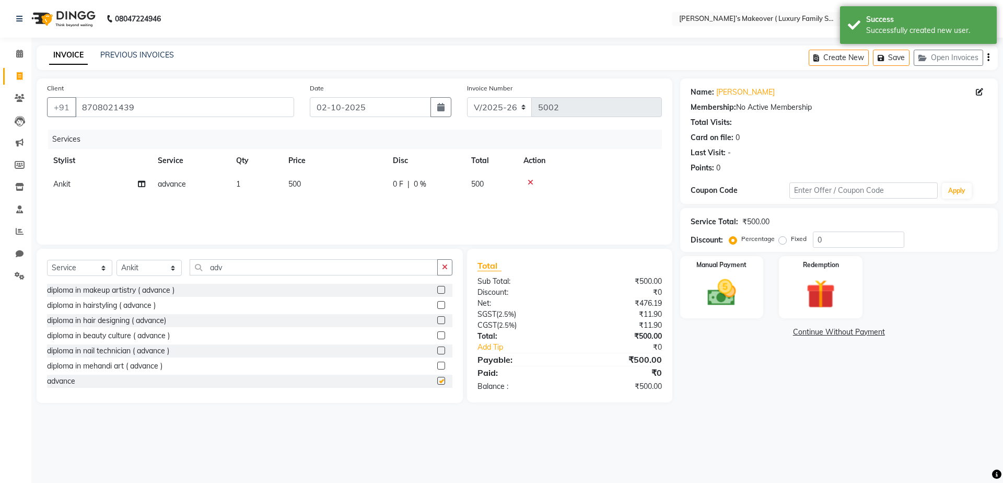
checkbox input "false"
click at [988, 59] on button "button" at bounding box center [989, 57] width 2 height 25
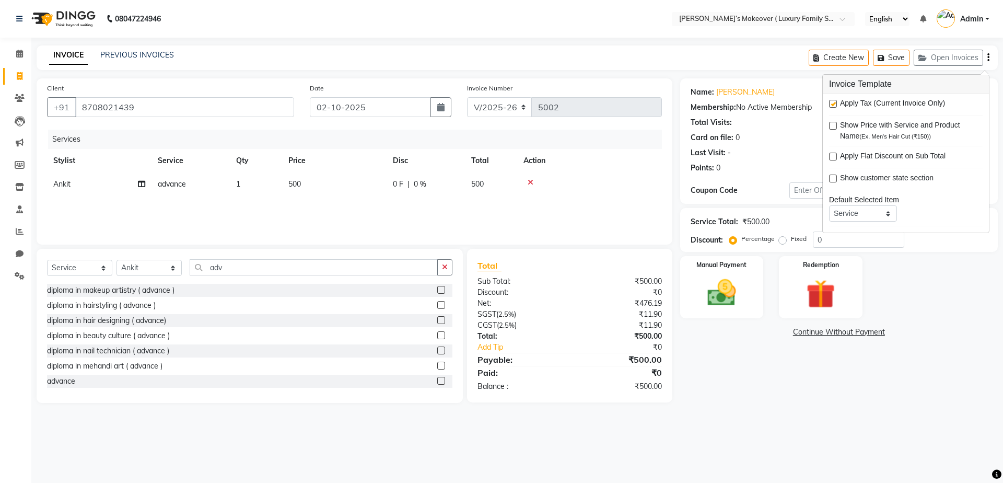
click at [829, 103] on div "Apply Tax (Current Invoice Only) Show Price with Service and Product Name (Ex. …" at bounding box center [906, 163] width 166 height 139
click at [833, 105] on label at bounding box center [833, 104] width 8 height 8
click at [833, 105] on input "checkbox" at bounding box center [832, 104] width 7 height 7
checkbox input "false"
click at [700, 281] on img at bounding box center [722, 292] width 49 height 34
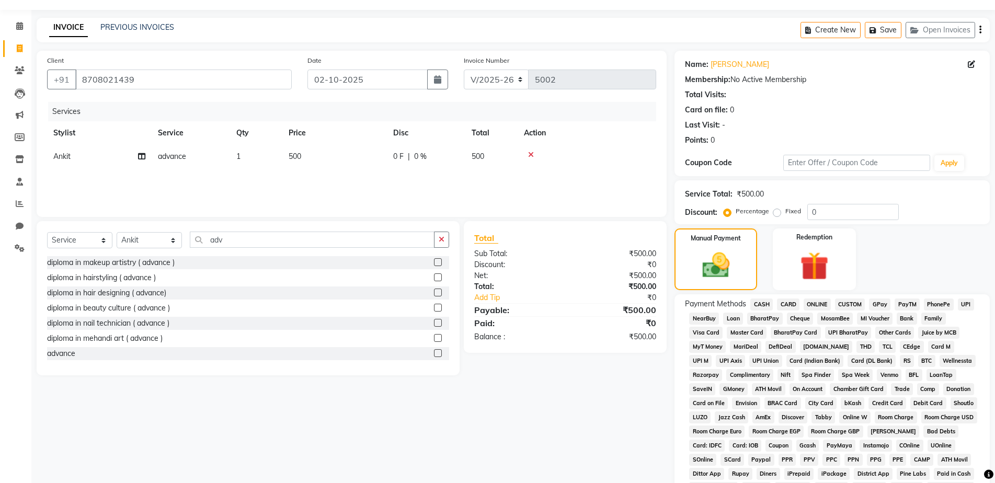
scroll to position [52, 0]
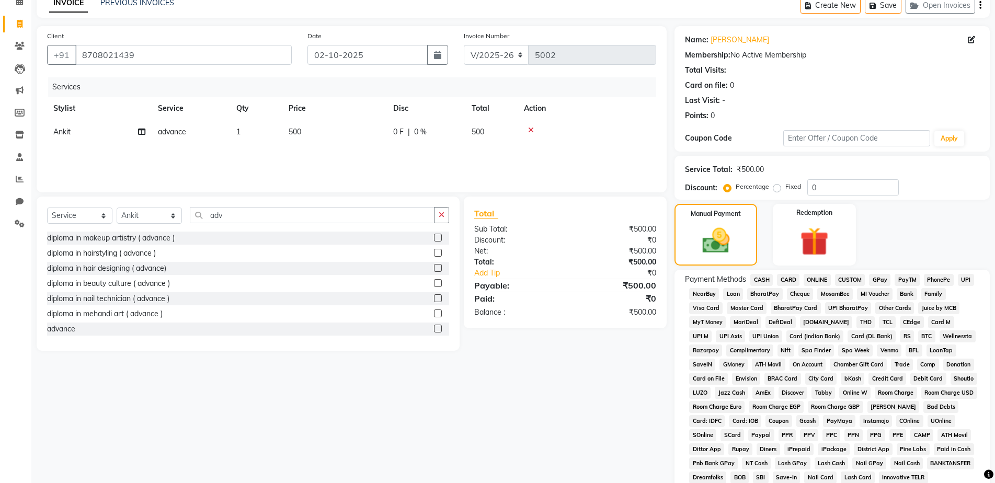
click at [760, 279] on span "CASH" at bounding box center [761, 280] width 22 height 12
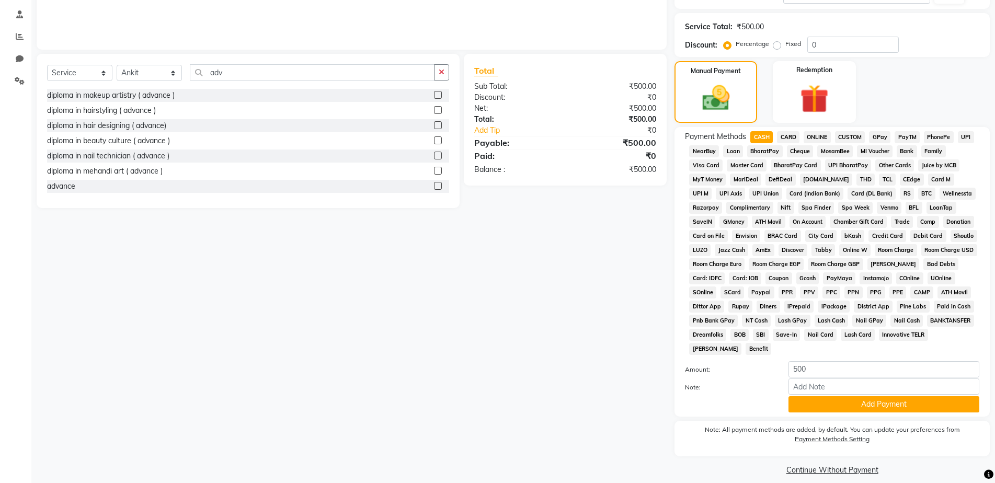
scroll to position [205, 0]
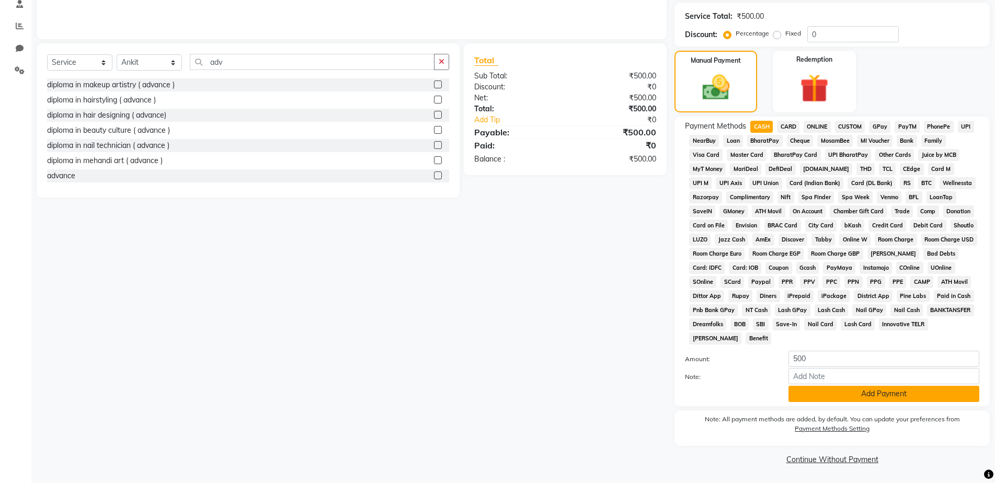
click at [833, 391] on button "Add Payment" at bounding box center [883, 394] width 191 height 16
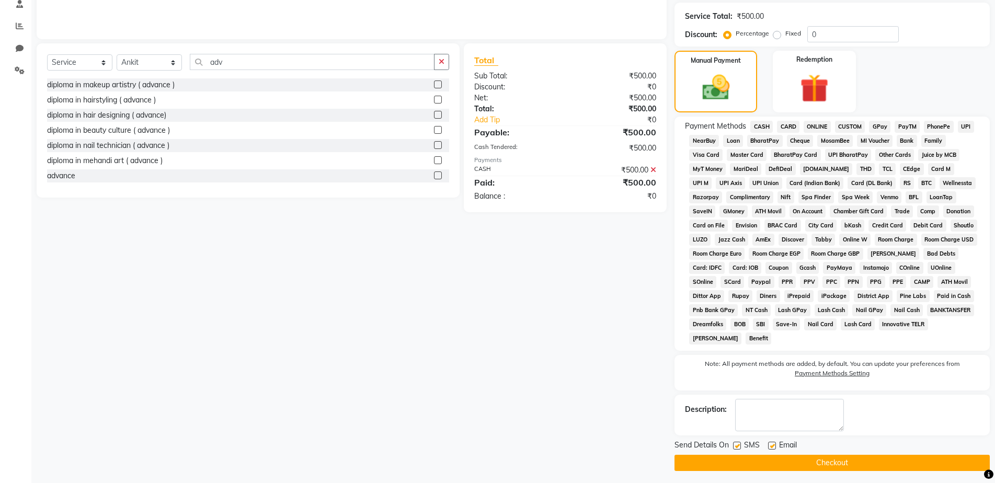
click at [829, 460] on button "Checkout" at bounding box center [831, 463] width 315 height 16
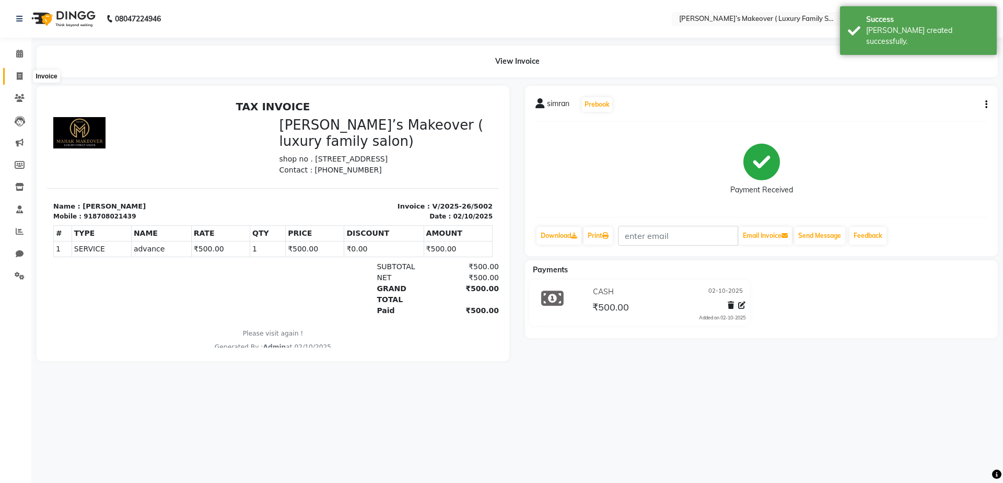
click at [17, 76] on icon at bounding box center [20, 76] width 6 height 8
select select "service"
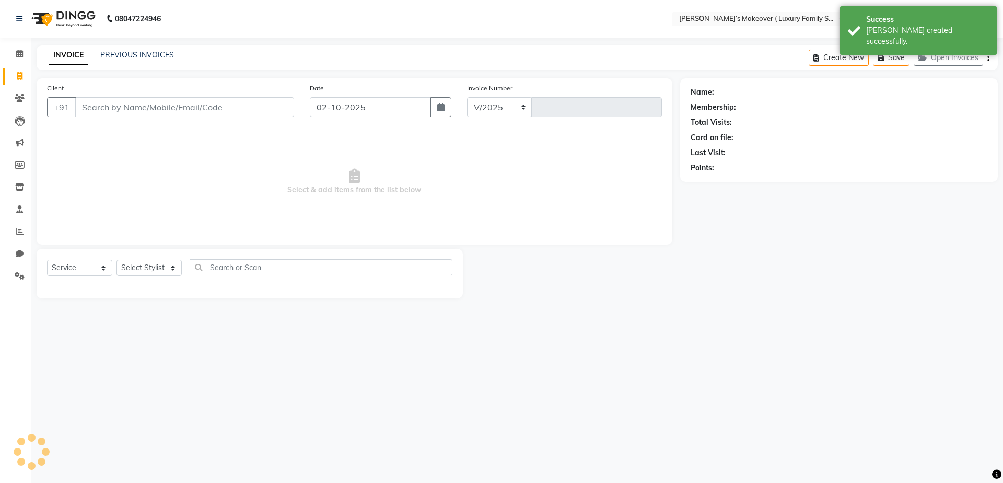
select select "7777"
type input "5003"
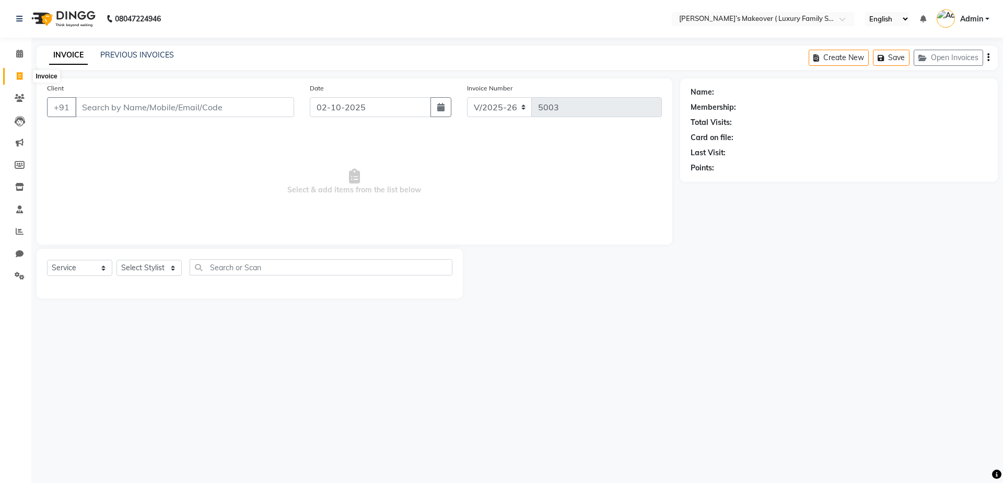
click at [11, 79] on span at bounding box center [19, 77] width 18 height 12
select select "7777"
select select "service"
click at [22, 76] on icon at bounding box center [20, 76] width 6 height 8
select select "7777"
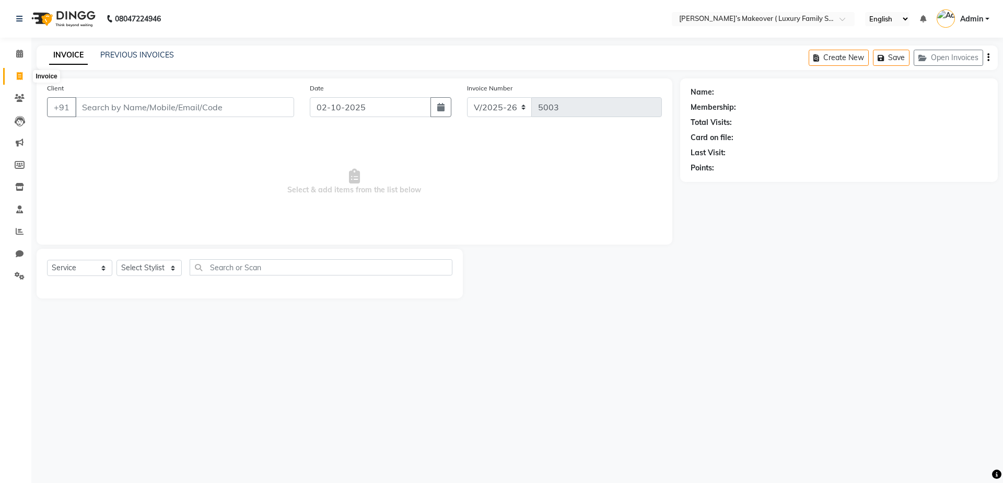
select select "service"
